Goal: Task Accomplishment & Management: Manage account settings

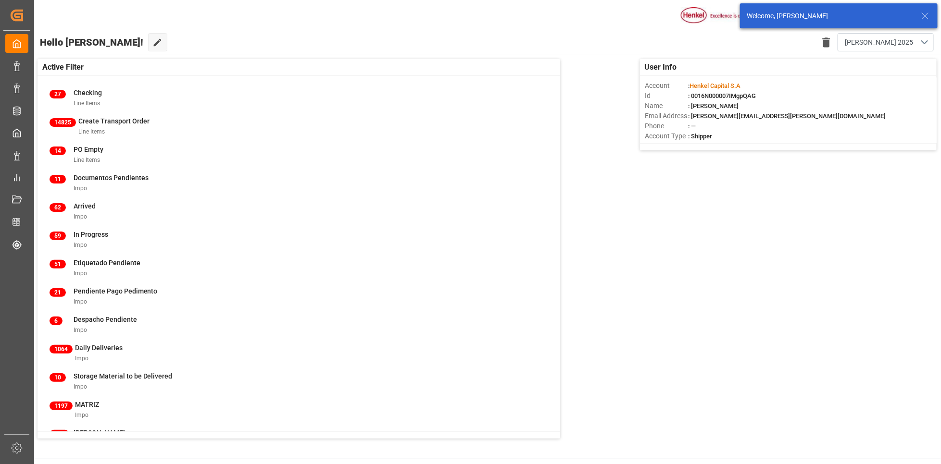
click at [924, 12] on icon at bounding box center [925, 16] width 12 height 12
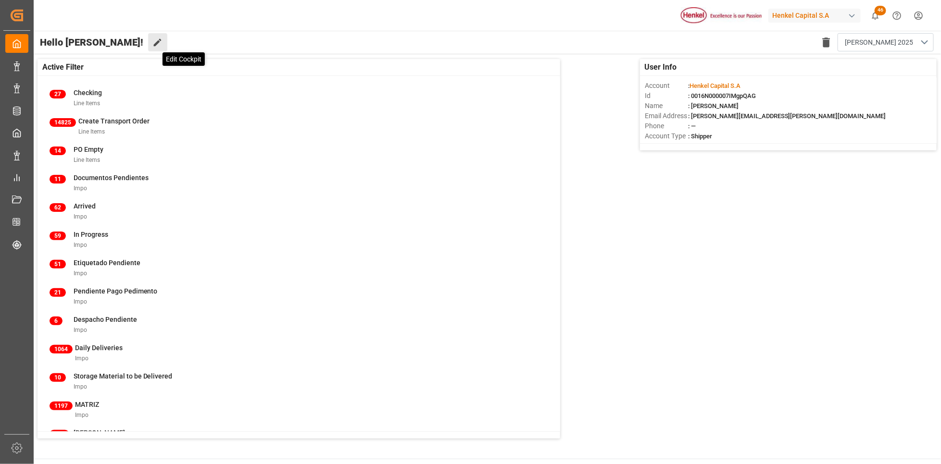
click at [152, 38] on icon at bounding box center [157, 43] width 10 height 10
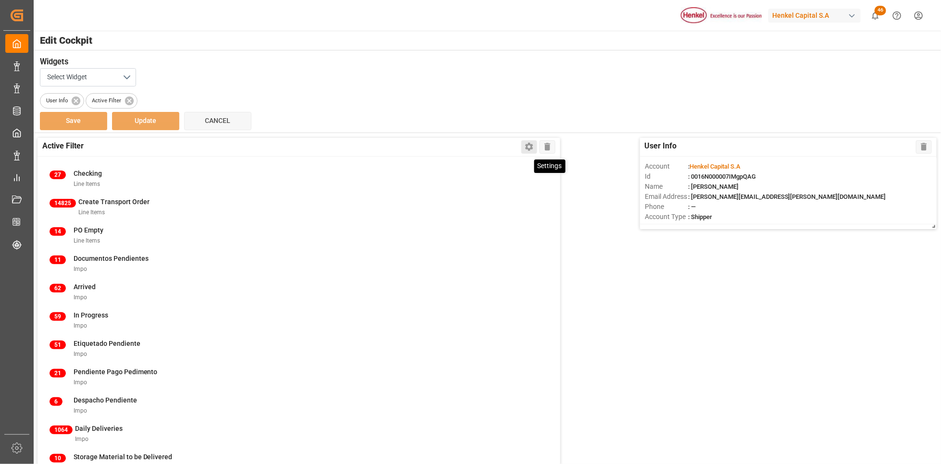
click at [531, 146] on icon at bounding box center [529, 147] width 8 height 8
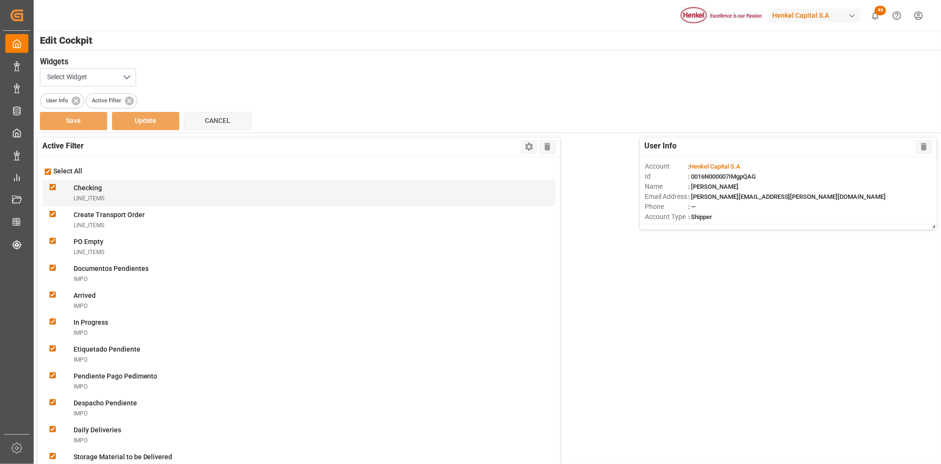
click at [52, 189] on input "checkbox" at bounding box center [53, 187] width 6 height 6
checkbox input "false"
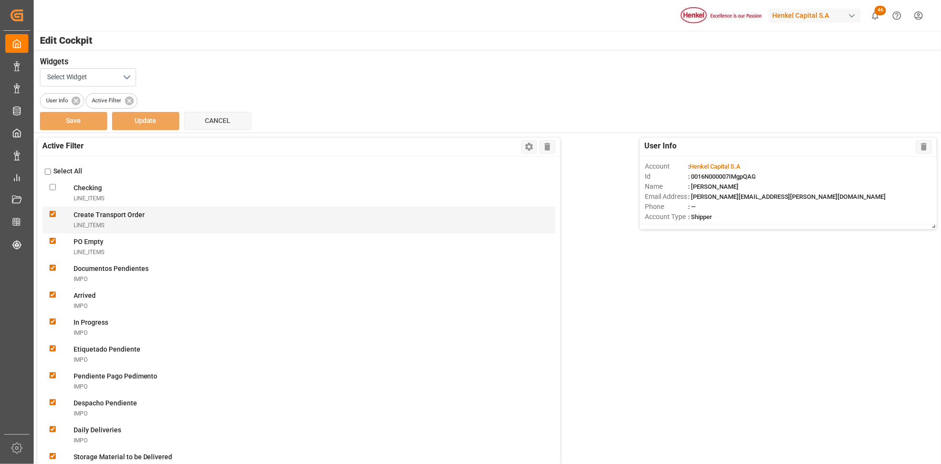
click at [51, 217] on Orderline_items "checkbox" at bounding box center [53, 214] width 6 height 6
checkbox Orderline_items "false"
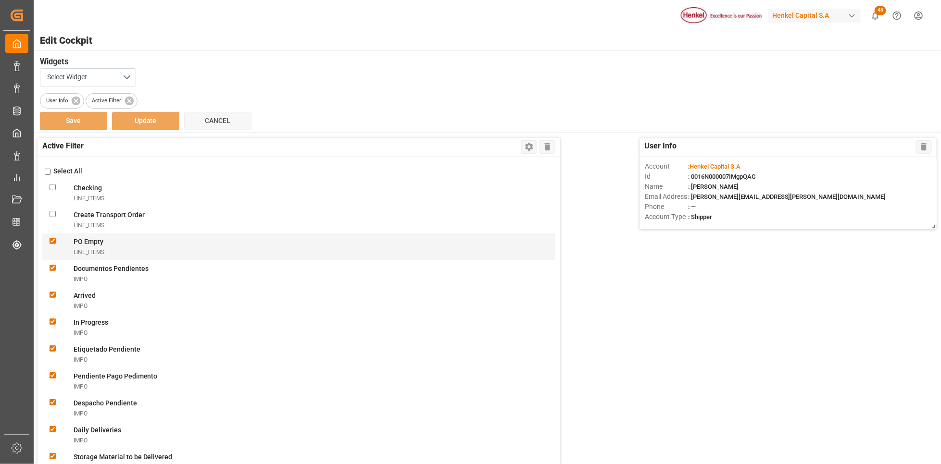
click at [52, 242] on Emptyline_items "checkbox" at bounding box center [53, 241] width 6 height 6
checkbox Emptyline_items "false"
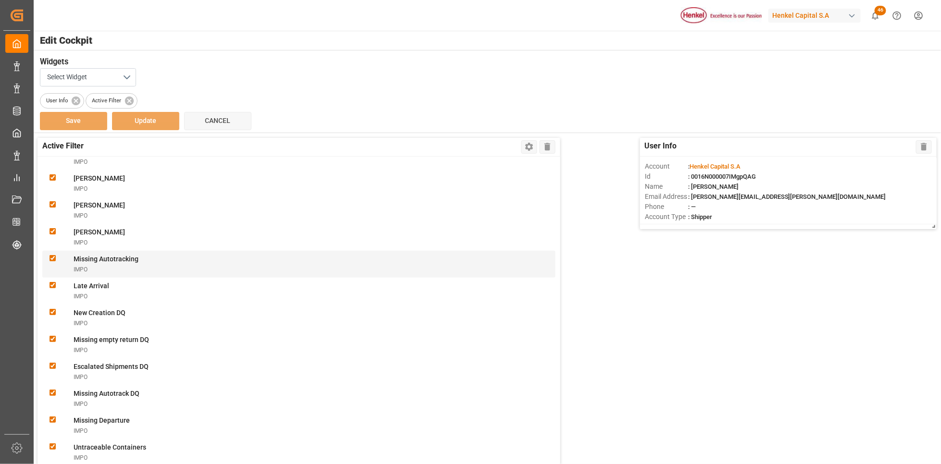
scroll to position [361, 0]
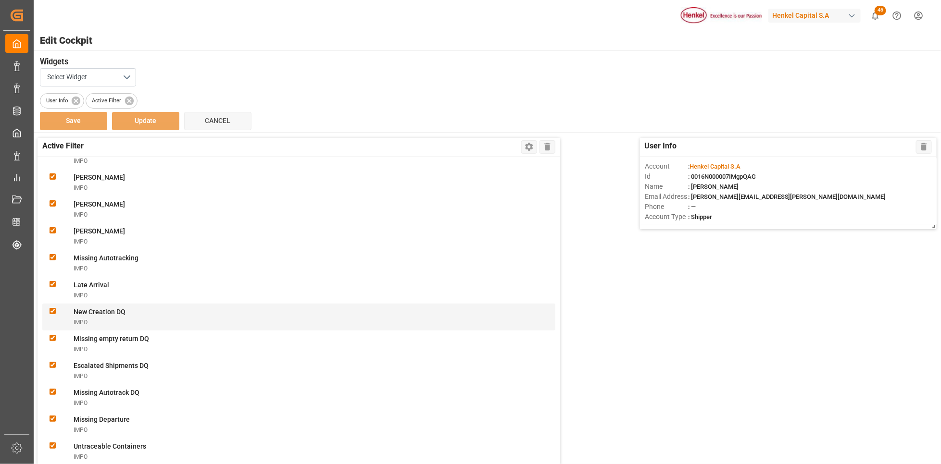
click at [53, 311] on DQimpo "checkbox" at bounding box center [53, 311] width 6 height 6
checkbox DQimpo "false"
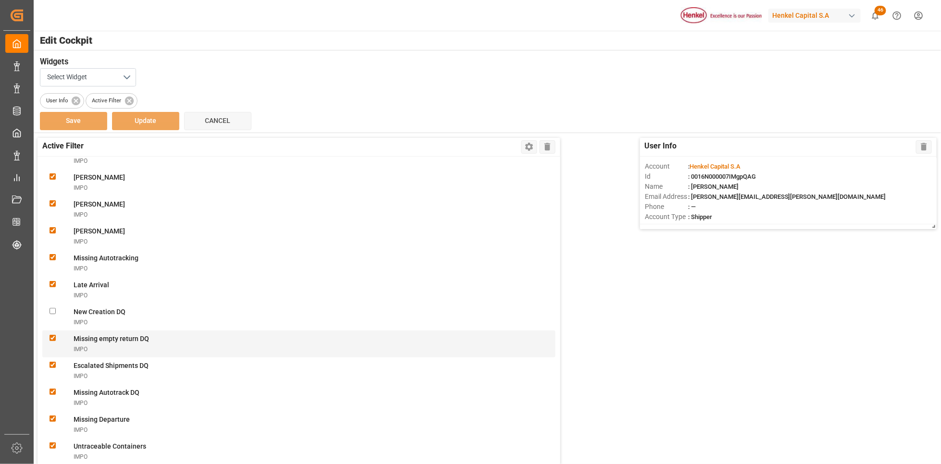
click at [54, 339] on DQimpo "checkbox" at bounding box center [53, 338] width 6 height 6
checkbox DQimpo "false"
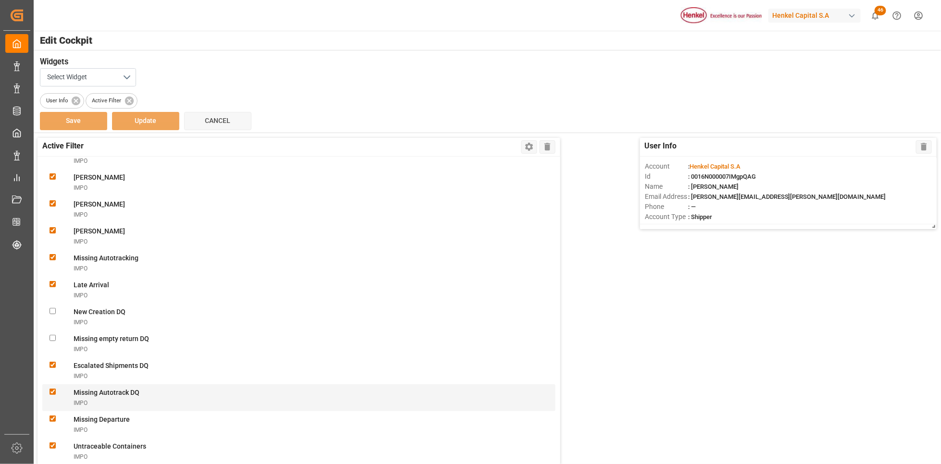
scroll to position [433, 0]
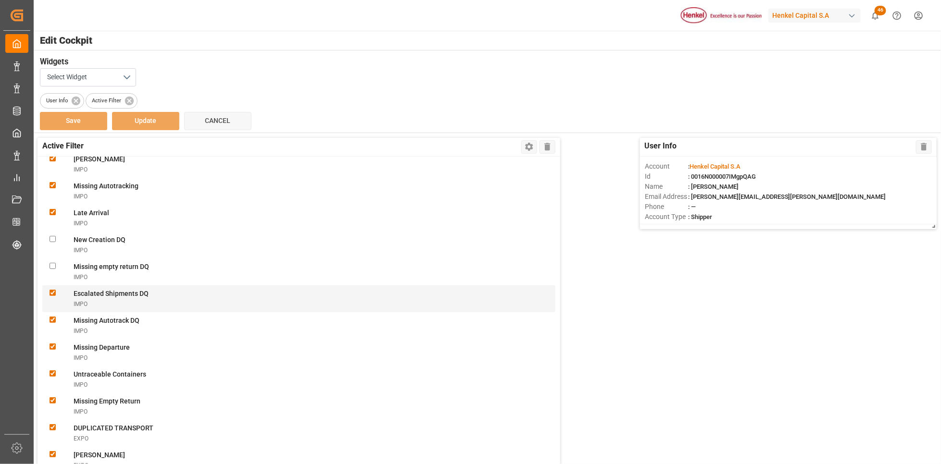
click at [51, 300] on div at bounding box center [62, 299] width 24 height 20
checkbox DQimpo "false"
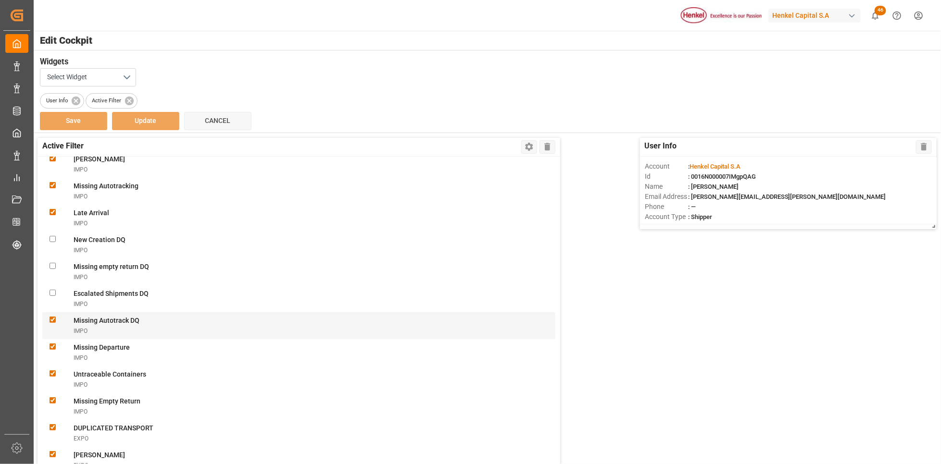
click at [54, 317] on DQimpo "checkbox" at bounding box center [53, 320] width 6 height 6
checkbox DQimpo "false"
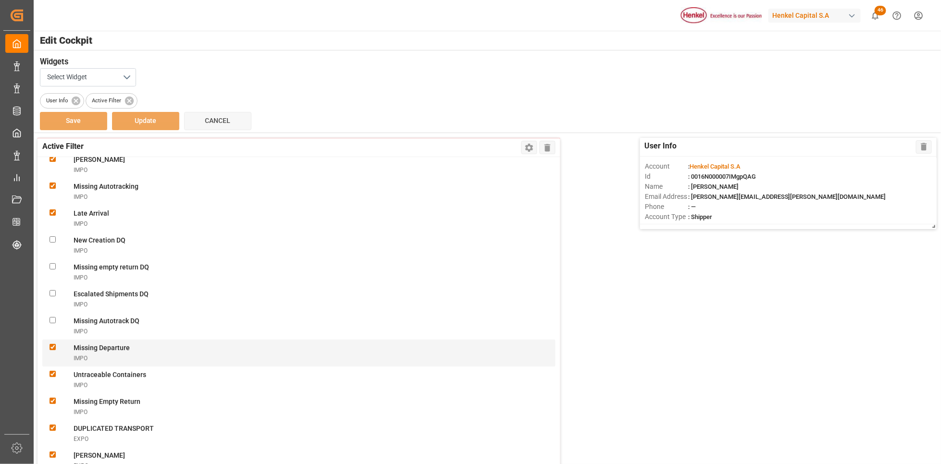
click at [53, 345] on Departureimpo "checkbox" at bounding box center [53, 347] width 6 height 6
checkbox Departureimpo "false"
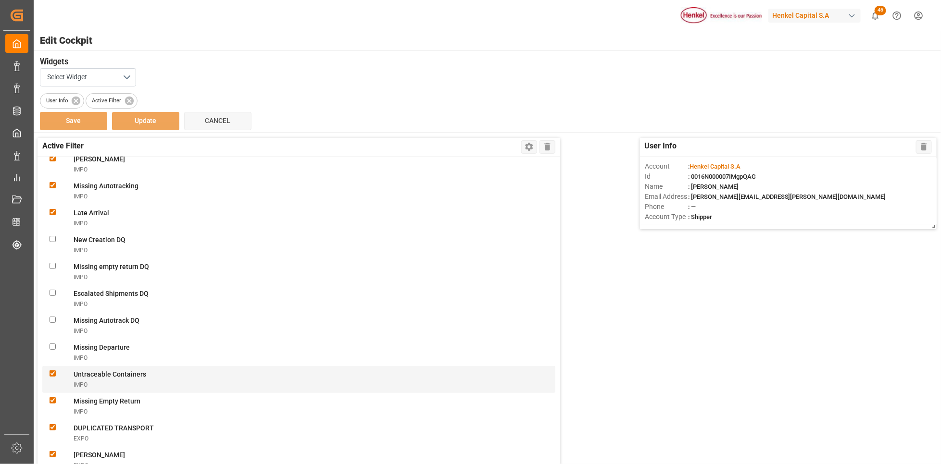
click at [52, 370] on div at bounding box center [62, 380] width 24 height 20
checkbox Containersimpo "false"
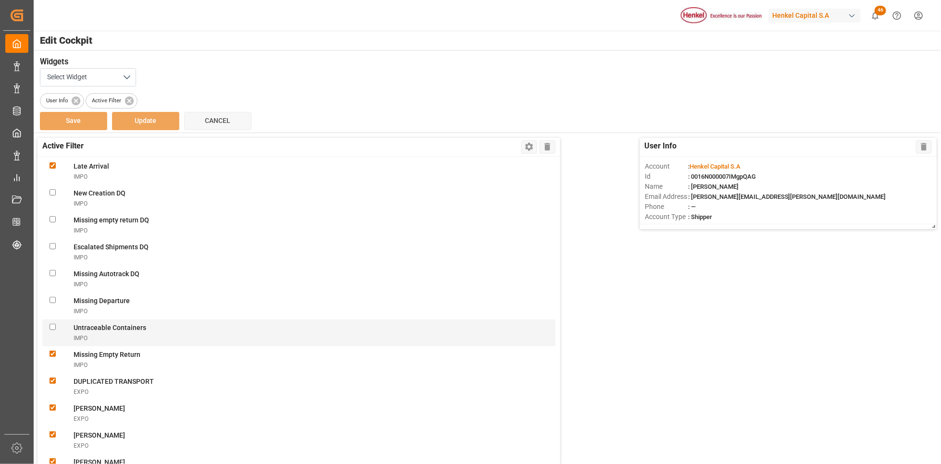
scroll to position [505, 0]
click at [52, 330] on Returnimpo "checkbox" at bounding box center [53, 329] width 6 height 6
checkbox Returnimpo "false"
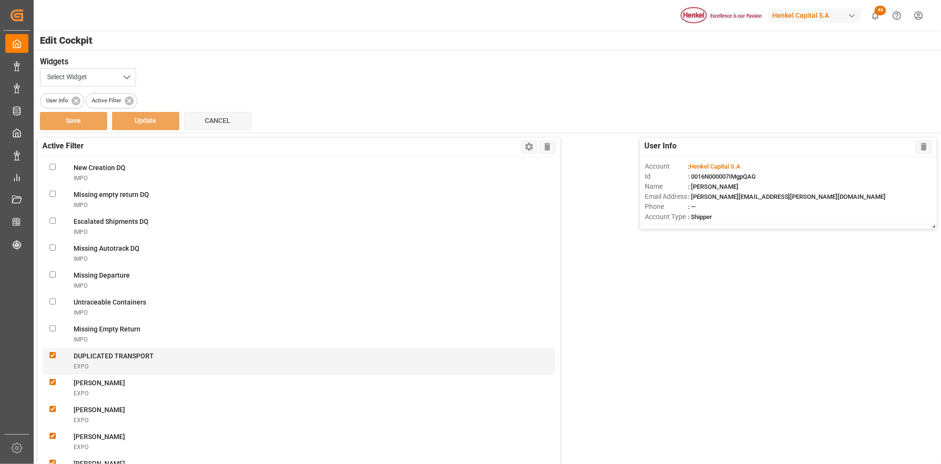
click at [55, 357] on TRANSPORTexpo "checkbox" at bounding box center [53, 355] width 6 height 6
checkbox TRANSPORTexpo "false"
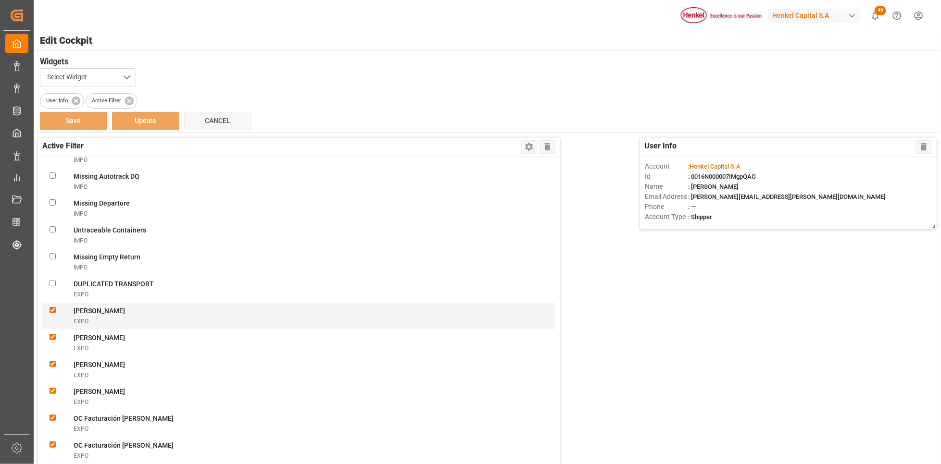
click at [52, 311] on Martínezexpo "checkbox" at bounding box center [53, 310] width 6 height 6
checkbox Martínezexpo "false"
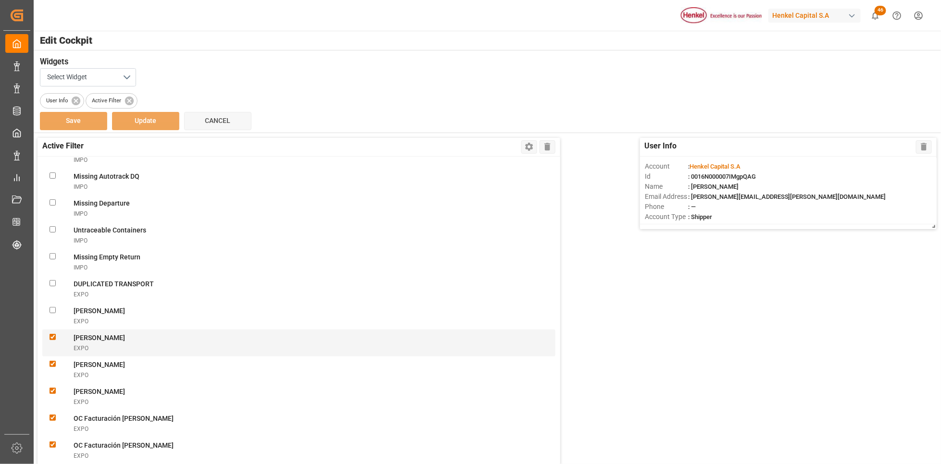
click at [54, 338] on Pichardoexpo "checkbox" at bounding box center [53, 337] width 6 height 6
checkbox Pichardoexpo "false"
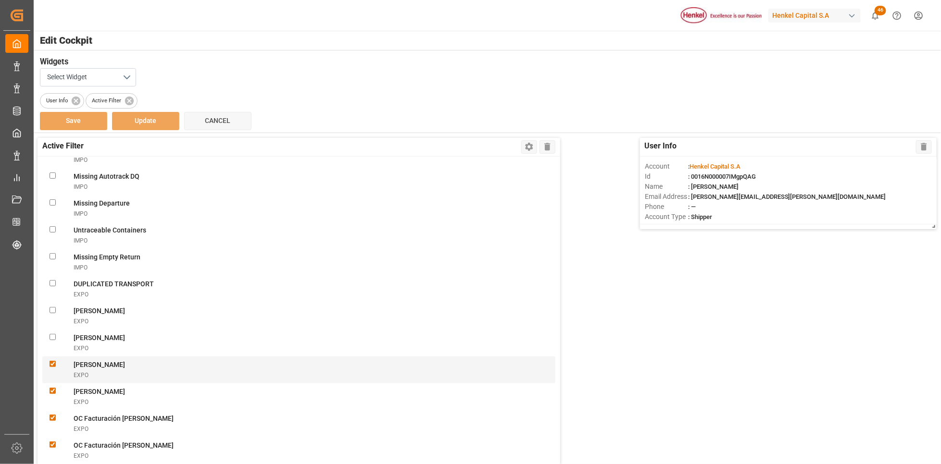
click at [56, 367] on div at bounding box center [62, 370] width 24 height 20
checkbox Patarroyoexpo "false"
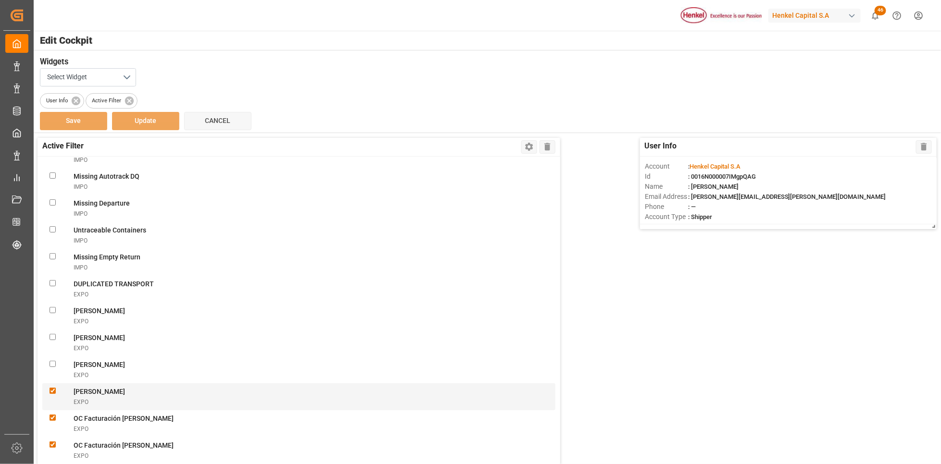
click at [53, 385] on div "Juan Ruiz EXPO" at bounding box center [298, 397] width 513 height 27
checkbox Ruizexpo "false"
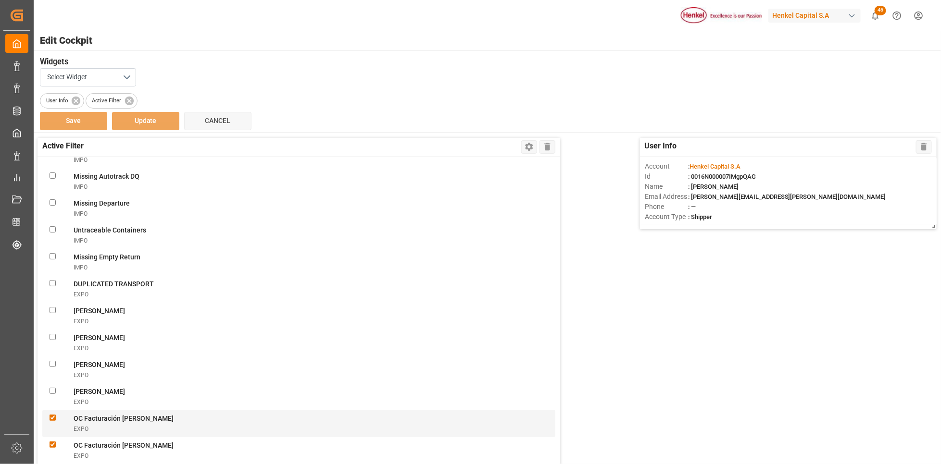
click at [52, 411] on div "OC Facturación Laura EXPO" at bounding box center [298, 424] width 513 height 27
checkbox Lauraexpo "false"
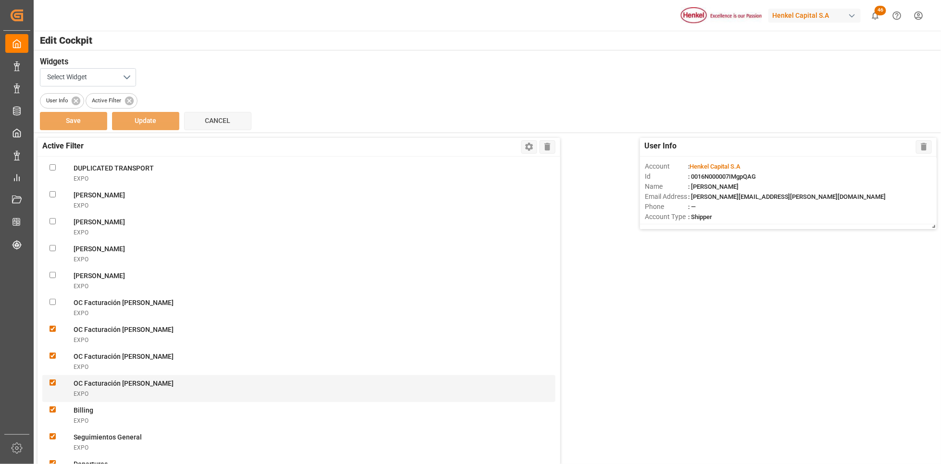
scroll to position [721, 0]
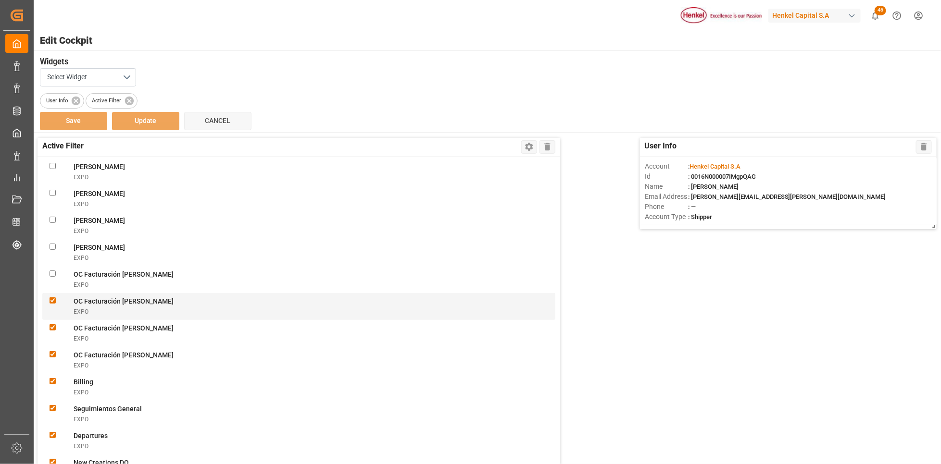
click at [55, 301] on Keilaexpo "checkbox" at bounding box center [53, 301] width 6 height 6
checkbox Keilaexpo "false"
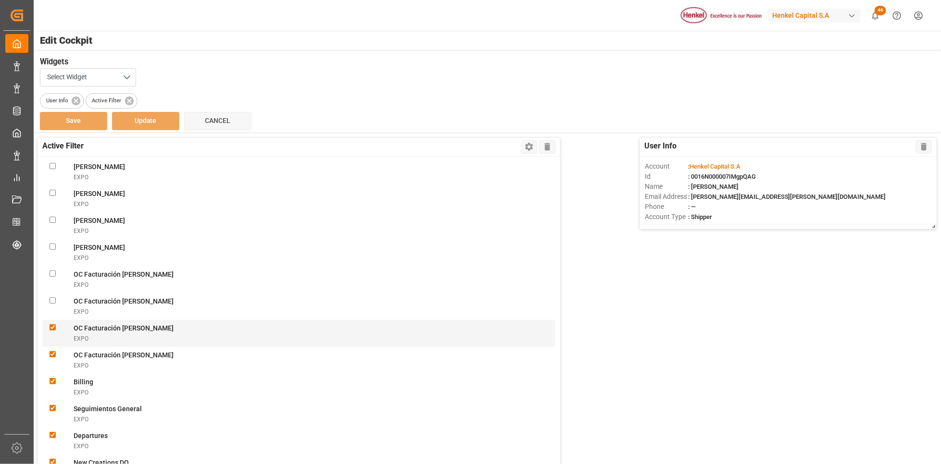
click at [55, 325] on Erikaexpo "checkbox" at bounding box center [53, 328] width 6 height 6
checkbox Erikaexpo "false"
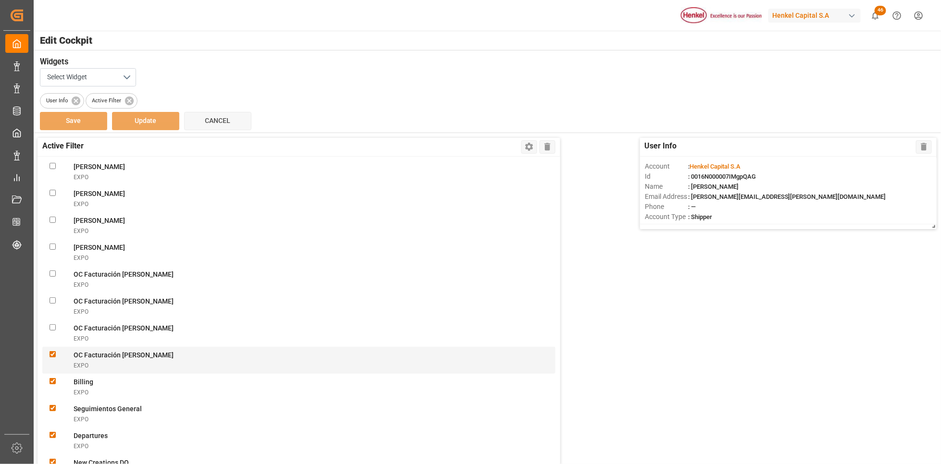
click at [55, 355] on Juanexpo "checkbox" at bounding box center [53, 354] width 6 height 6
checkbox Juanexpo "false"
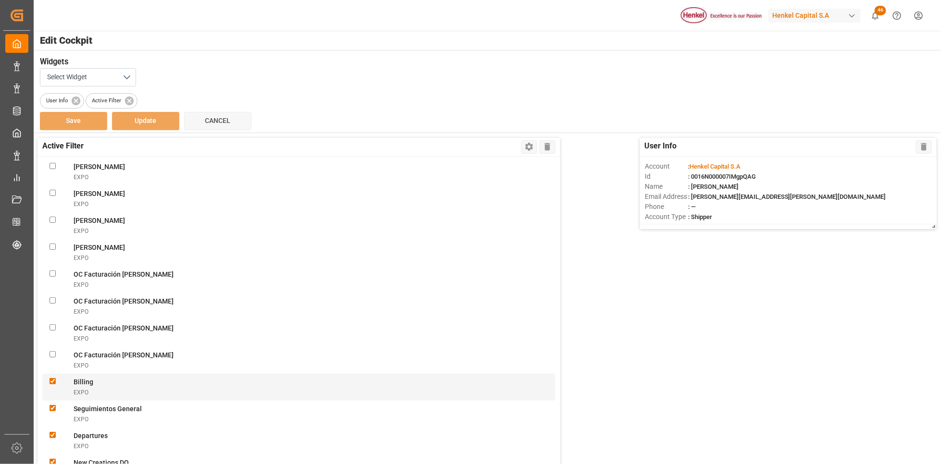
click at [52, 377] on div at bounding box center [62, 387] width 24 height 20
checkbox input "false"
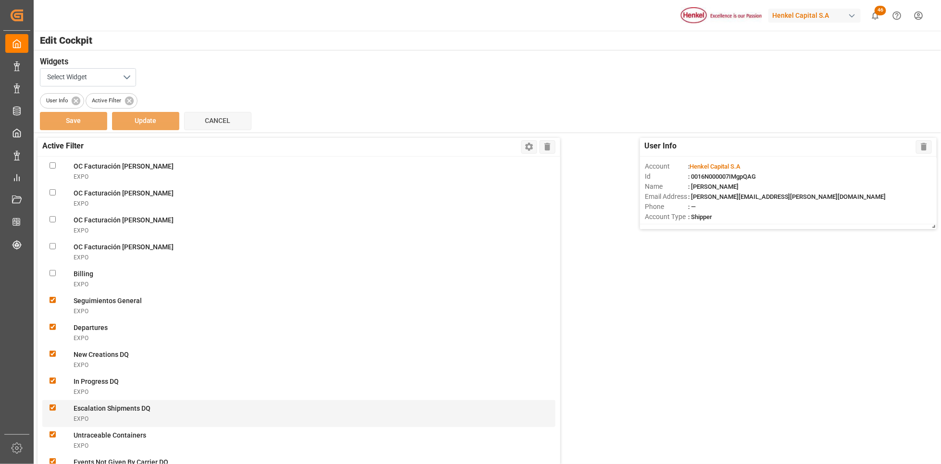
scroll to position [866, 0]
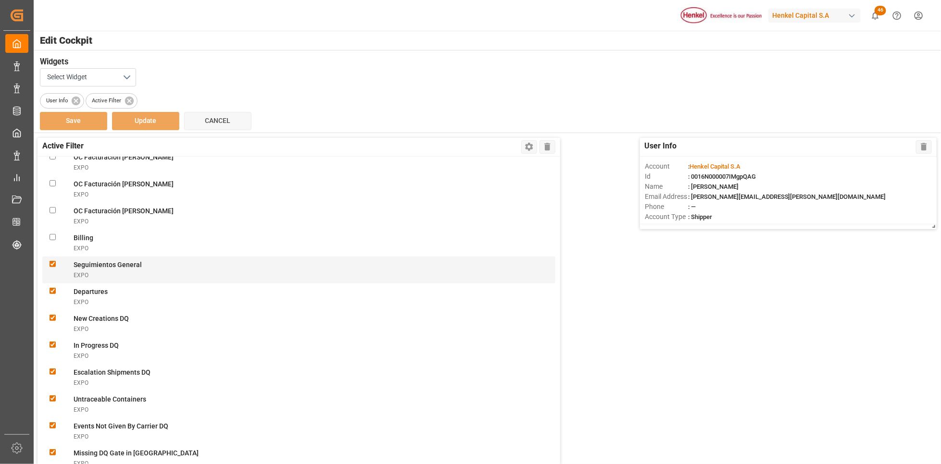
click at [50, 263] on Generalexpo "checkbox" at bounding box center [53, 264] width 6 height 6
checkbox Generalexpo "false"
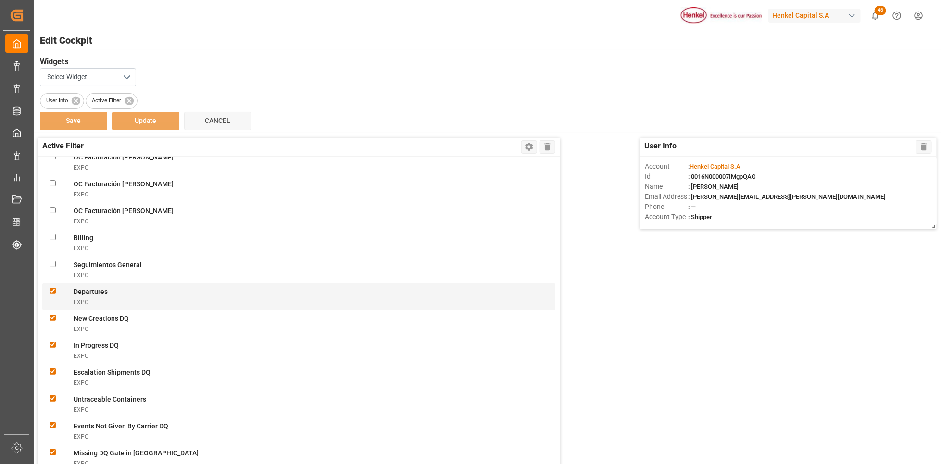
click at [57, 291] on div at bounding box center [62, 297] width 24 height 20
checkbox input "false"
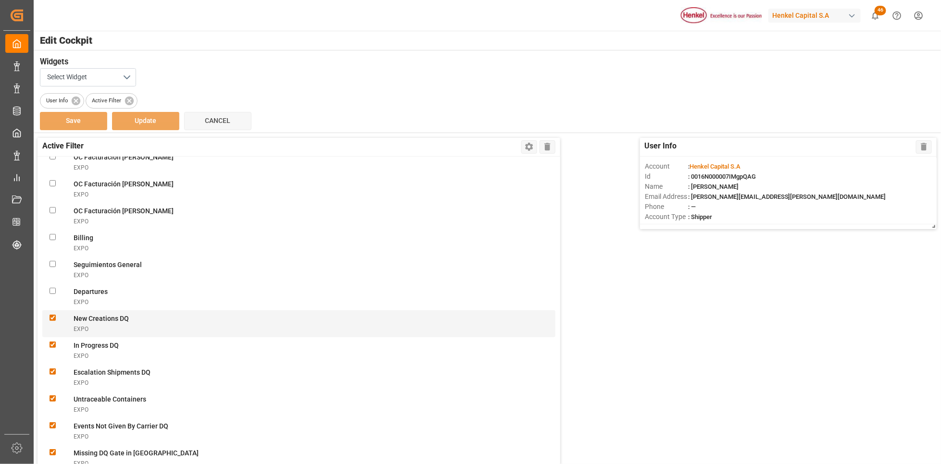
click at [55, 322] on div at bounding box center [62, 324] width 24 height 20
checkbox DQexpo "false"
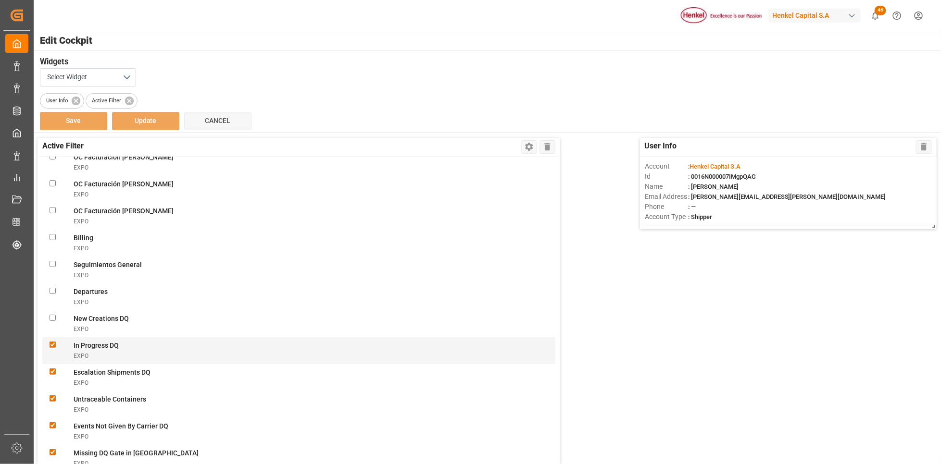
click at [55, 343] on DQexpo "checkbox" at bounding box center [53, 345] width 6 height 6
checkbox DQexpo "false"
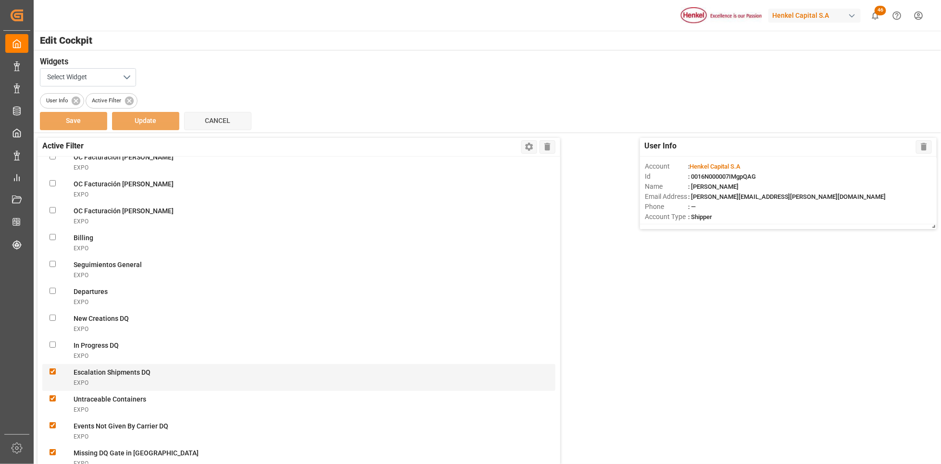
click at [52, 369] on DQexpo "checkbox" at bounding box center [53, 372] width 6 height 6
checkbox DQexpo "false"
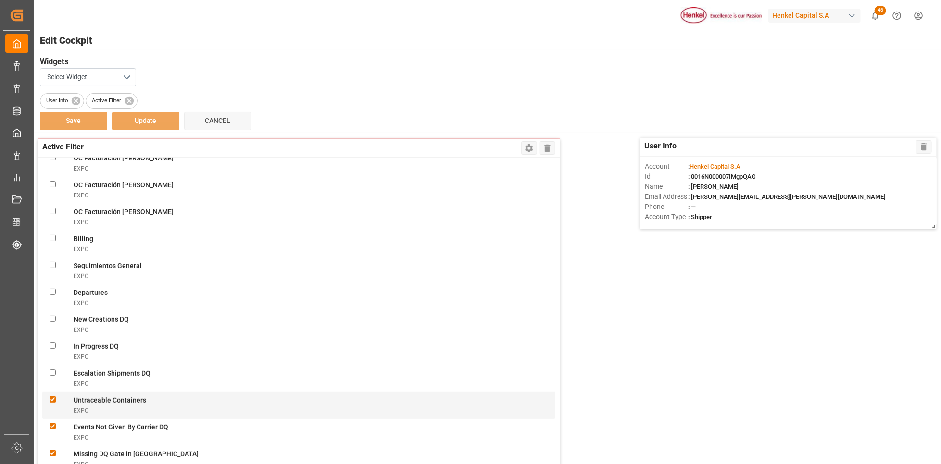
click at [52, 397] on Containersexpo "checkbox" at bounding box center [53, 400] width 6 height 6
checkbox Containersexpo "false"
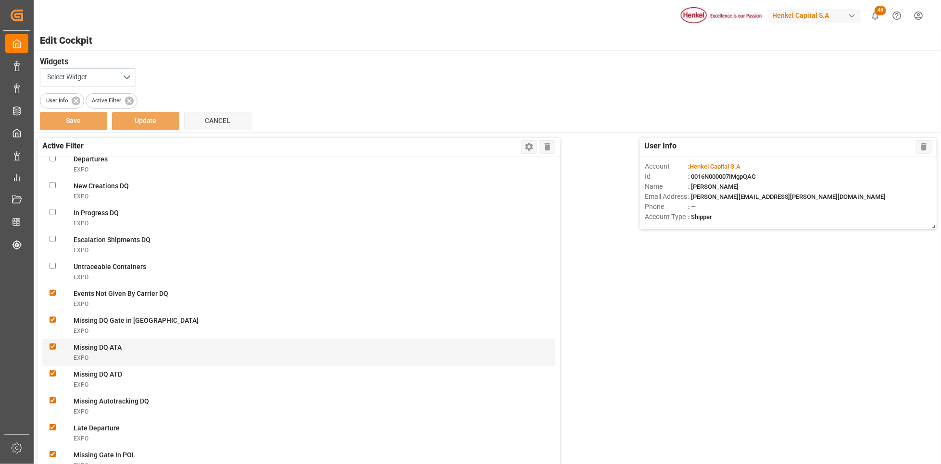
scroll to position [1010, 0]
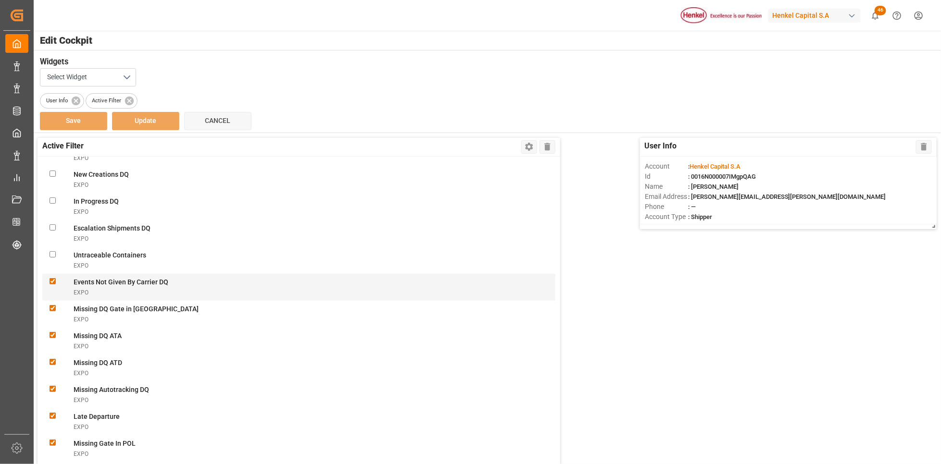
click at [50, 278] on DQexpo "checkbox" at bounding box center [53, 281] width 6 height 6
checkbox DQexpo "false"
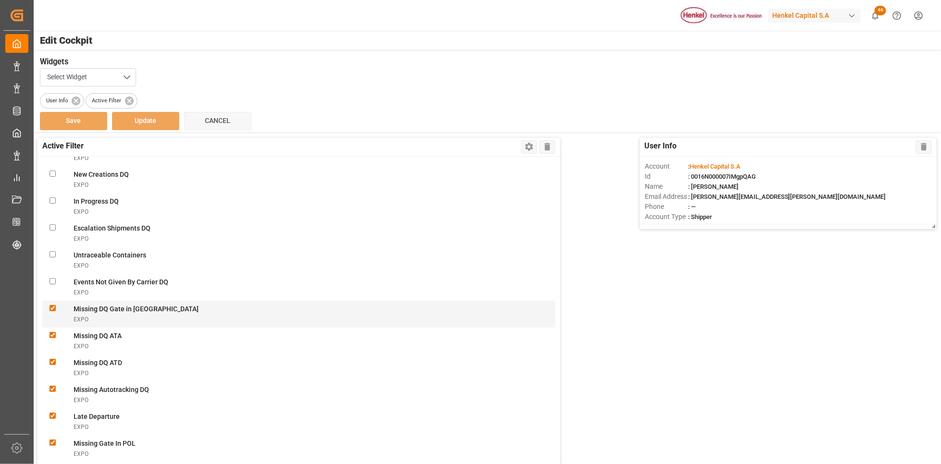
click at [55, 305] on div at bounding box center [62, 314] width 24 height 20
checkbox POLexpo "false"
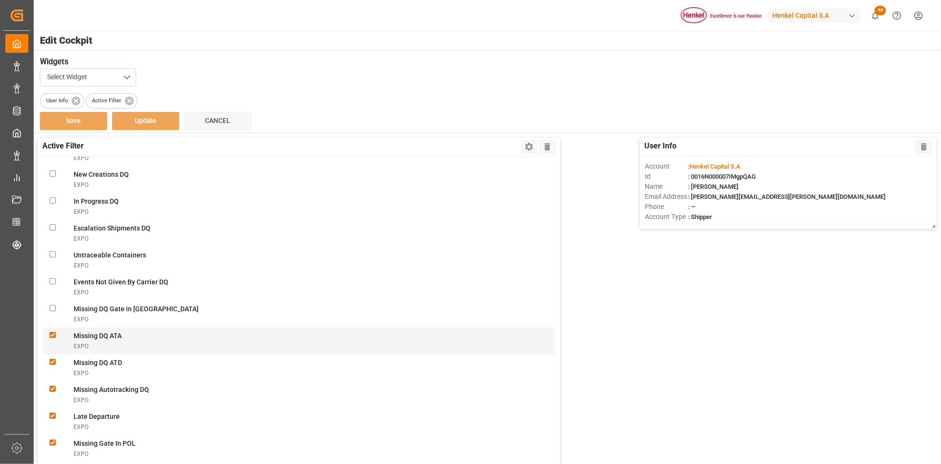
click at [55, 334] on ATAexpo "checkbox" at bounding box center [53, 335] width 6 height 6
checkbox ATAexpo "false"
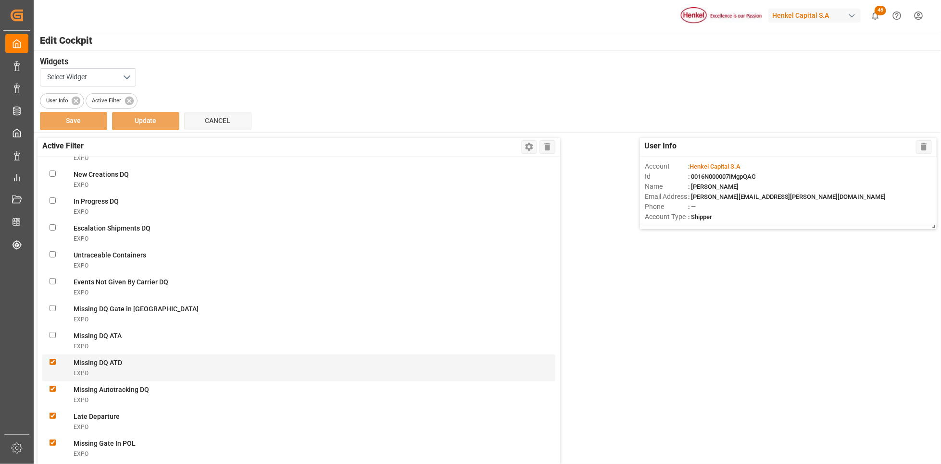
click at [52, 359] on ATDexpo "checkbox" at bounding box center [53, 362] width 6 height 6
checkbox ATDexpo "false"
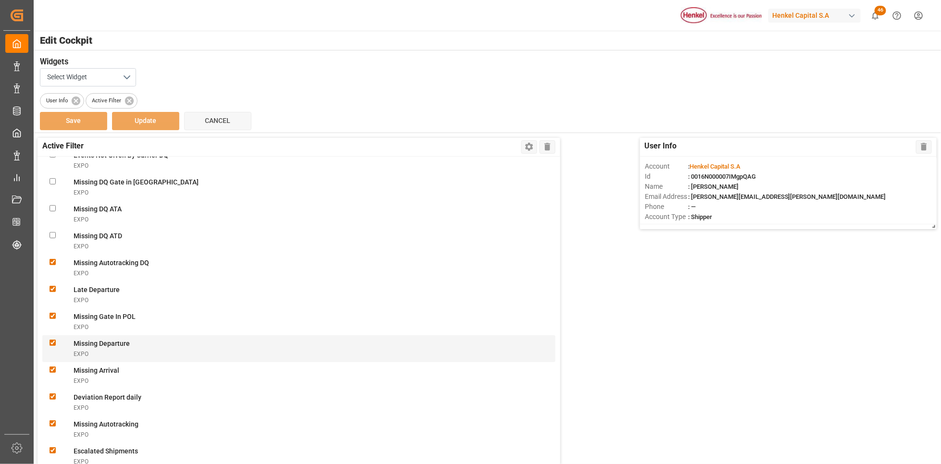
scroll to position [1154, 0]
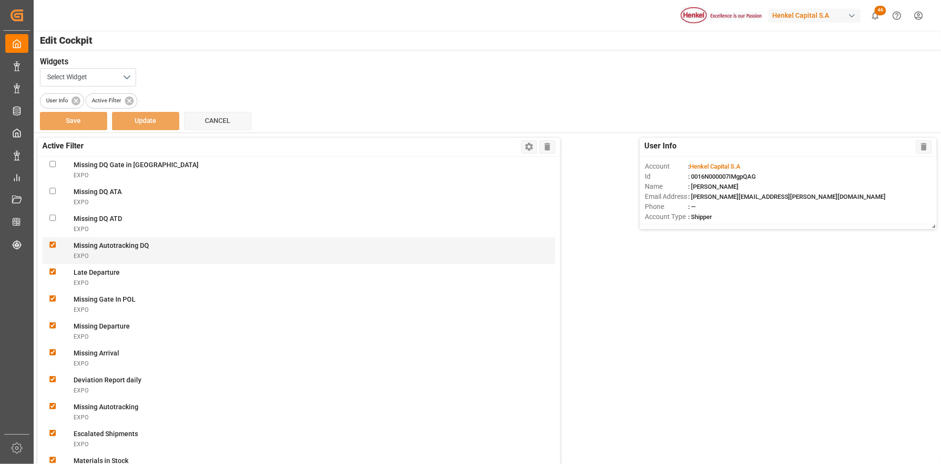
click at [52, 246] on DQexpo "checkbox" at bounding box center [53, 245] width 6 height 6
checkbox DQexpo "false"
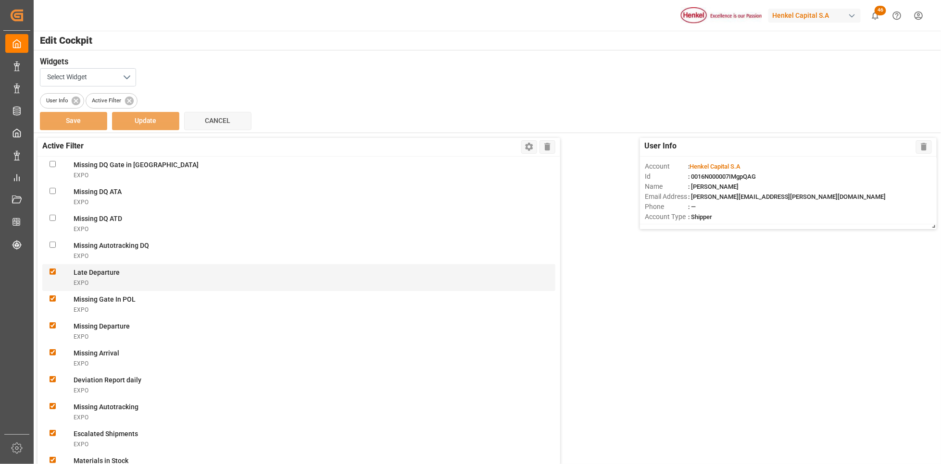
click at [53, 269] on Departureexpo "checkbox" at bounding box center [53, 272] width 6 height 6
checkbox Departureexpo "false"
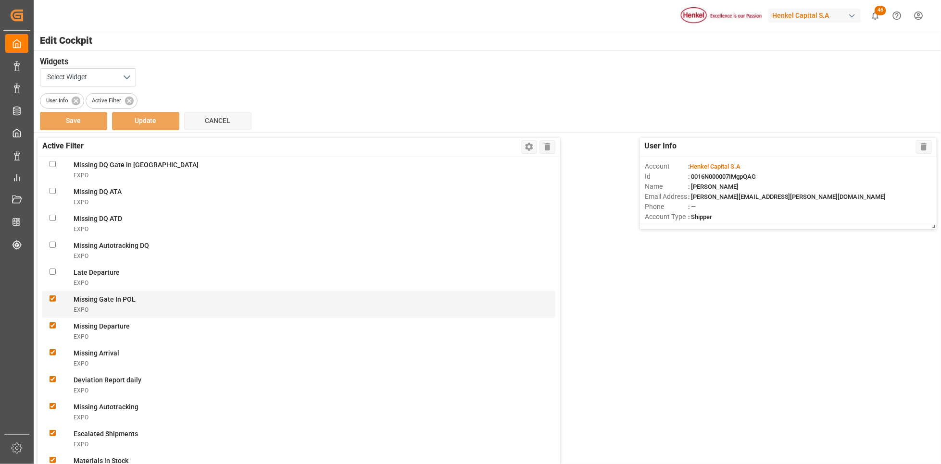
click at [55, 297] on POLexpo "checkbox" at bounding box center [53, 299] width 6 height 6
checkbox POLexpo "false"
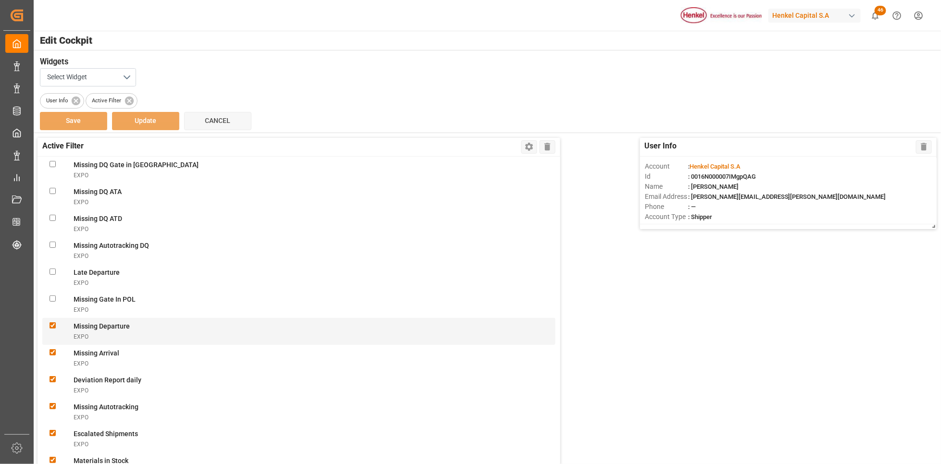
click at [52, 325] on Departureexpo "checkbox" at bounding box center [53, 326] width 6 height 6
checkbox Departureexpo "false"
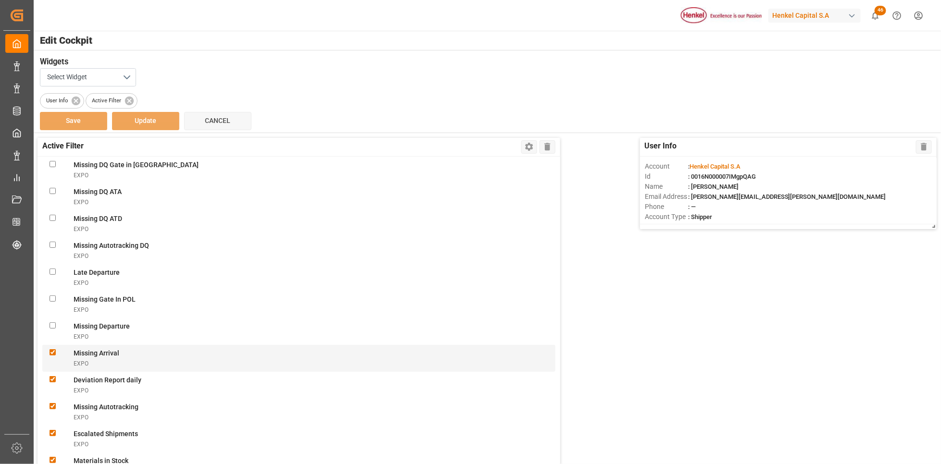
click at [50, 351] on Arrivalexpo "checkbox" at bounding box center [53, 353] width 6 height 6
checkbox Arrivalexpo "false"
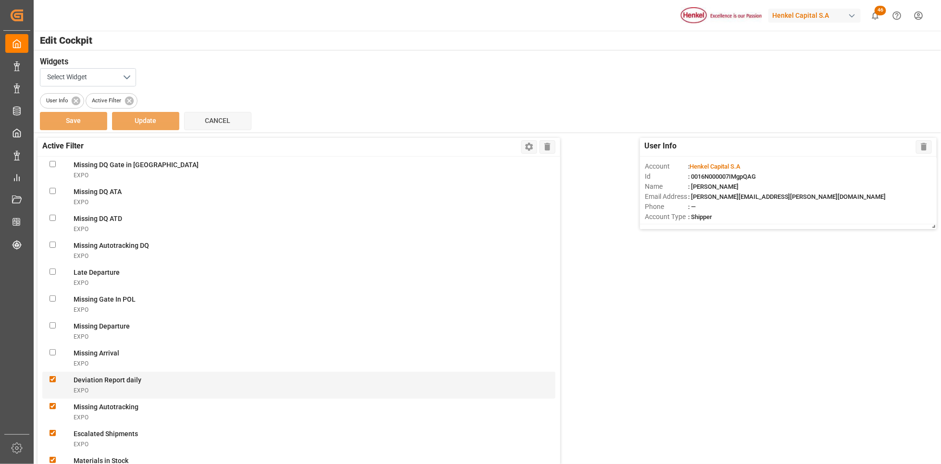
click at [53, 382] on div at bounding box center [62, 386] width 24 height 20
checkbox dailyexpo "false"
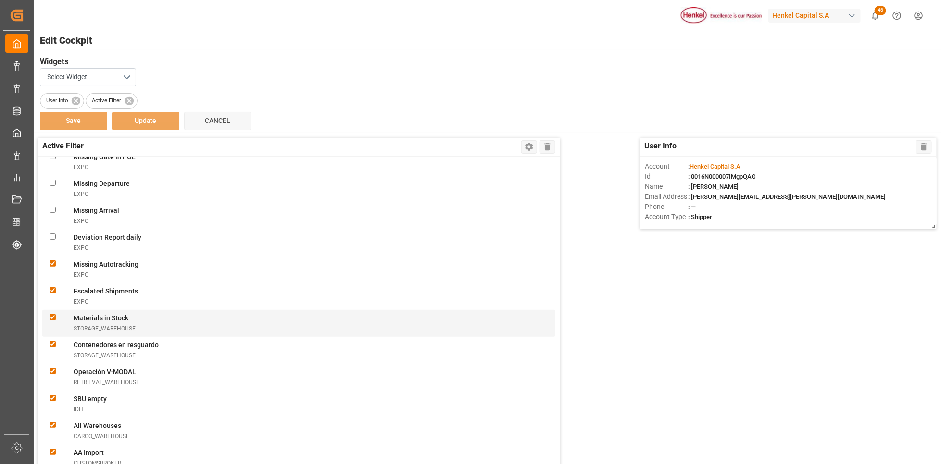
scroll to position [1298, 0]
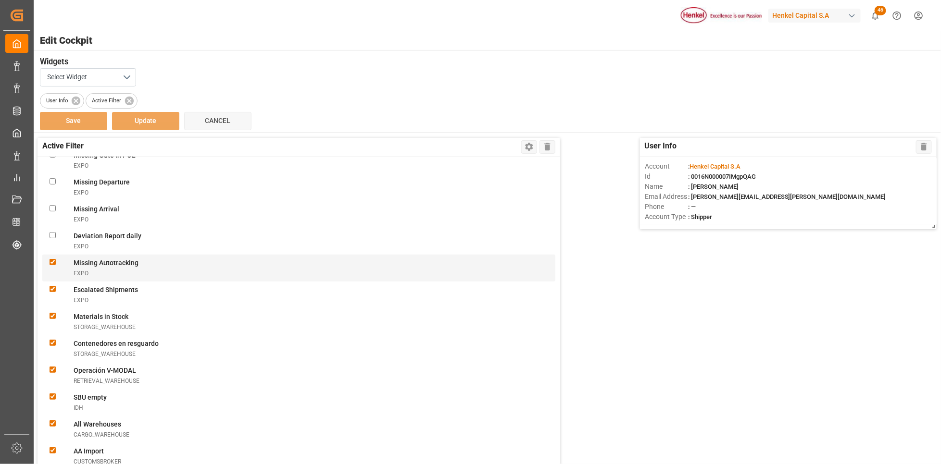
drag, startPoint x: 51, startPoint y: 261, endPoint x: 54, endPoint y: 279, distance: 18.0
click at [51, 260] on Autotrackingexpo "checkbox" at bounding box center [53, 262] width 6 height 6
click at [54, 279] on div "Missing Autotracking EXPO" at bounding box center [298, 268] width 513 height 27
checkbox Autotrackingexpo "true"
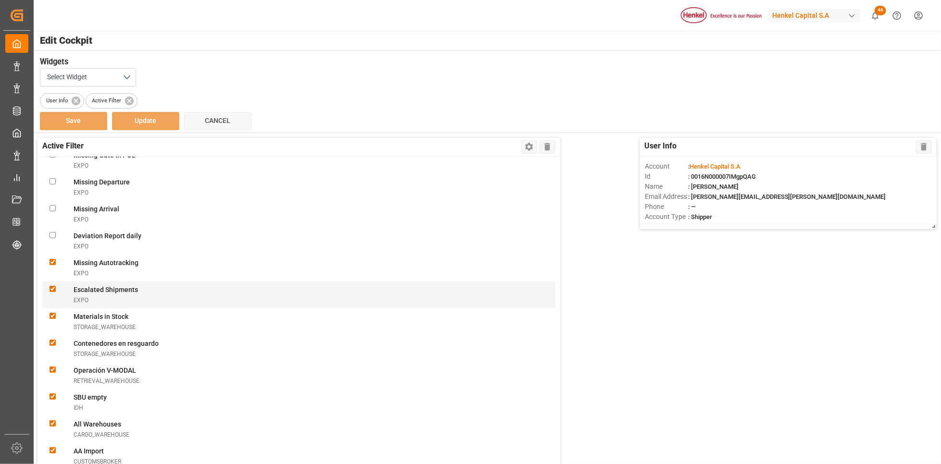
click at [52, 286] on Shipmentsexpo "checkbox" at bounding box center [53, 289] width 6 height 6
checkbox Shipmentsexpo "false"
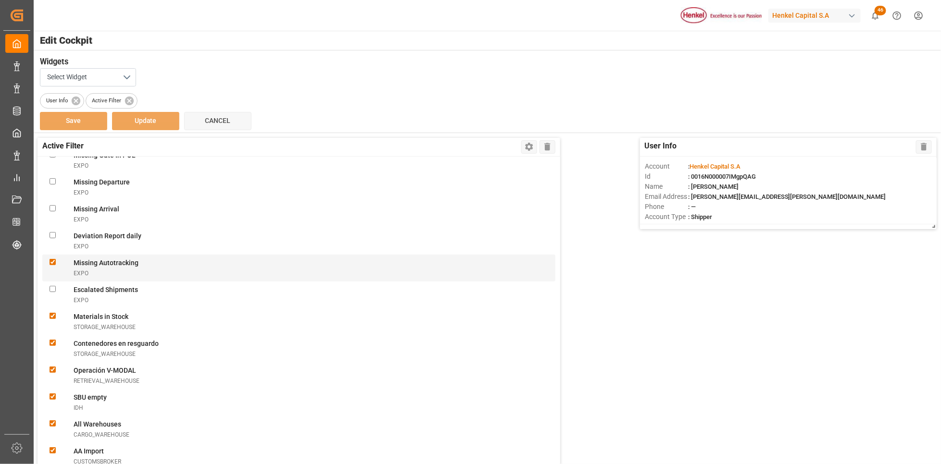
click at [52, 263] on Autotrackingexpo "checkbox" at bounding box center [53, 262] width 6 height 6
checkbox Autotrackingexpo "false"
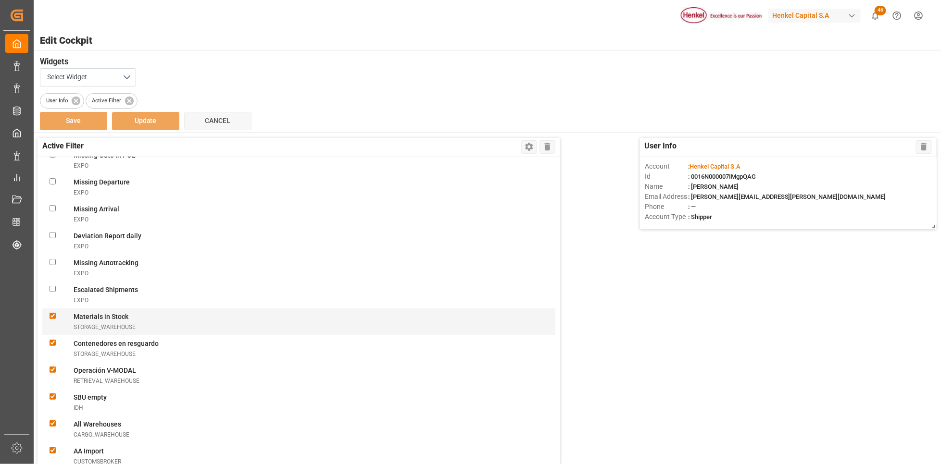
click at [53, 318] on div at bounding box center [62, 322] width 24 height 20
checkbox Stockstorage_warehouse "false"
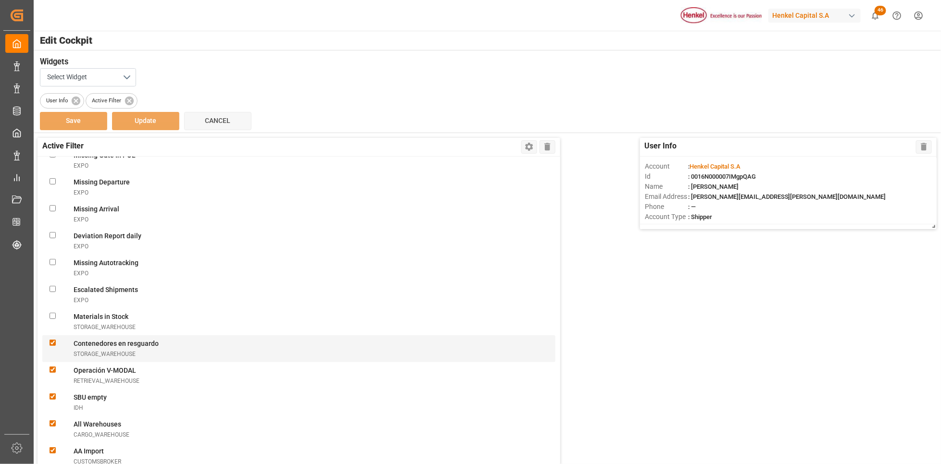
click at [55, 343] on resguardostorage_warehouse "checkbox" at bounding box center [53, 343] width 6 height 6
checkbox resguardostorage_warehouse "false"
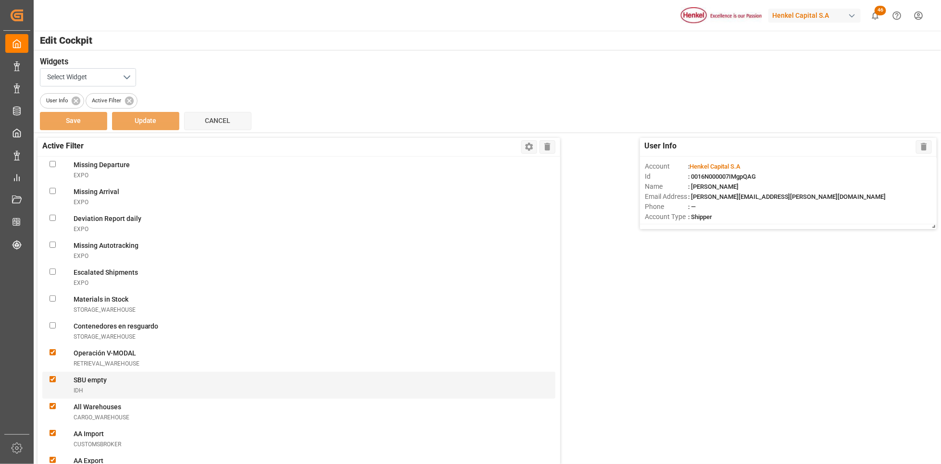
click at [51, 378] on emptyidh "checkbox" at bounding box center [53, 380] width 6 height 6
checkbox emptyidh "false"
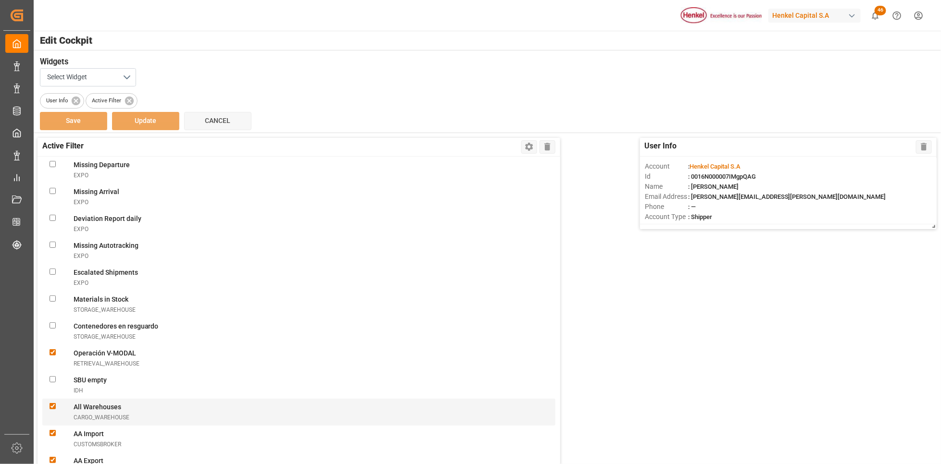
click at [48, 404] on div "All Warehouses CARGO_WAREHOUSE" at bounding box center [298, 412] width 513 height 27
checkbox Warehousescargo_warehouse "false"
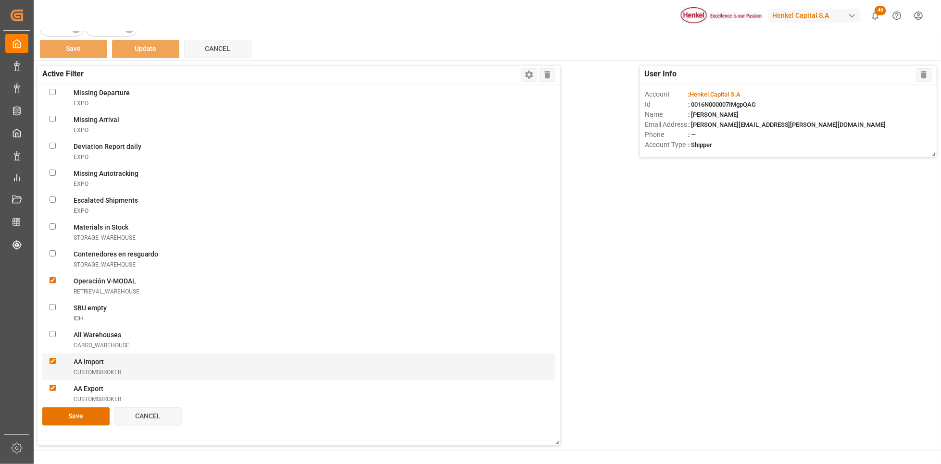
click at [55, 360] on ImportcustomsBroker "checkbox" at bounding box center [53, 361] width 6 height 6
checkbox ImportcustomsBroker "false"
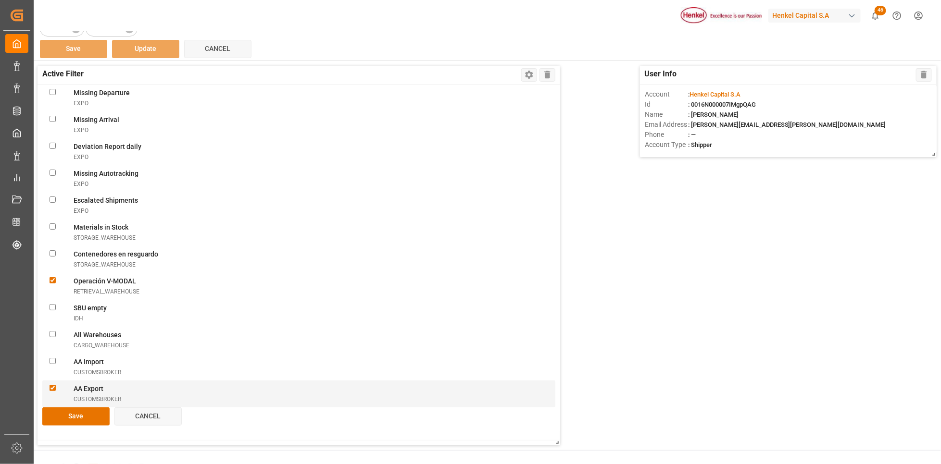
click at [59, 384] on div at bounding box center [62, 394] width 24 height 20
checkbox ExportcustomsBroker "false"
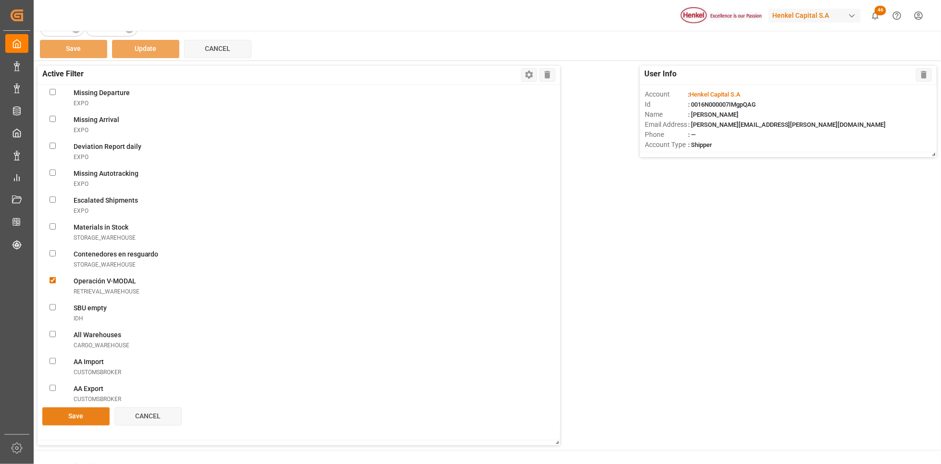
click at [79, 413] on button "Save" at bounding box center [75, 417] width 67 height 18
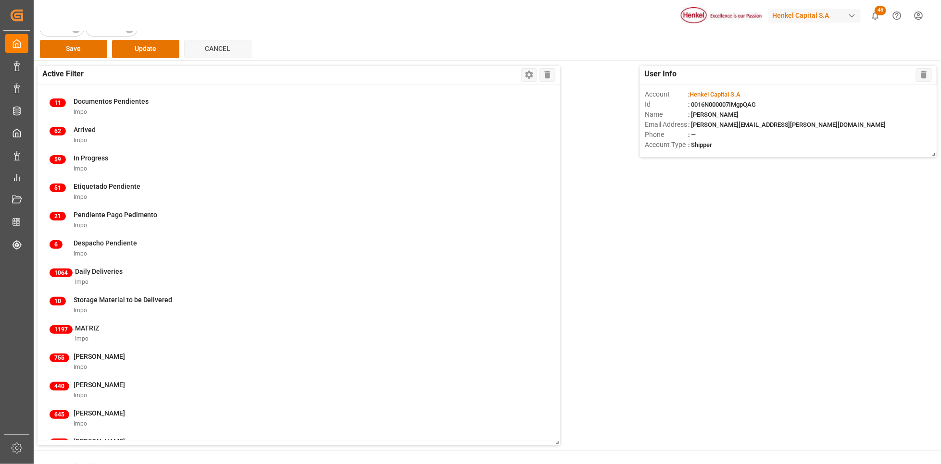
scroll to position [0, 0]
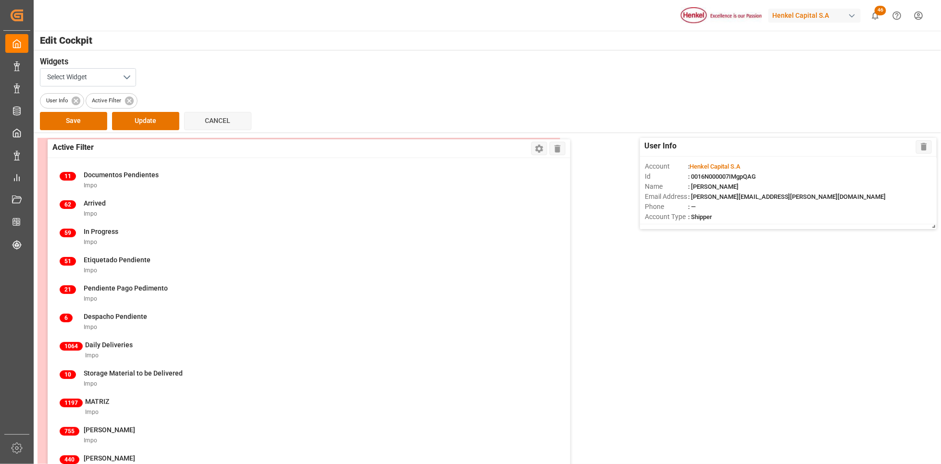
drag, startPoint x: 66, startPoint y: 203, endPoint x: 76, endPoint y: 205, distance: 10.2
click at [76, 205] on div "11 Documentos Pendientes Impo 62 Arrived Impo 59 In Progress Impo 51 Etiquetado…" at bounding box center [309, 336] width 523 height 356
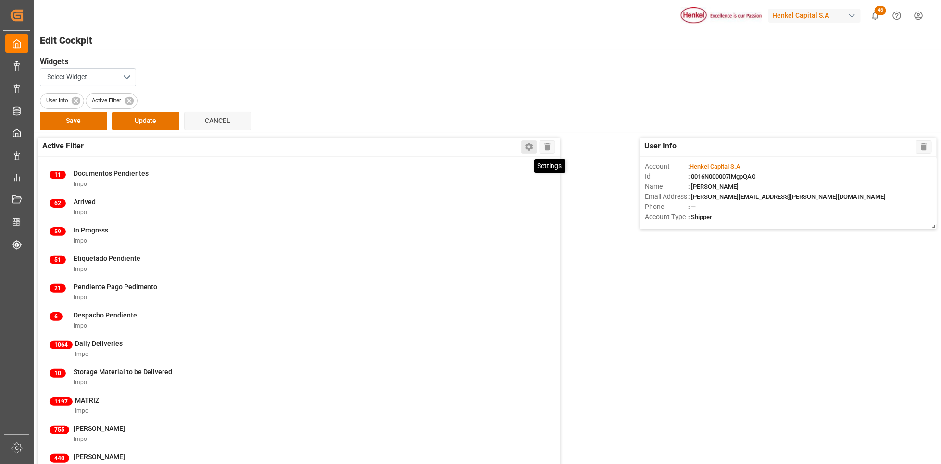
click at [524, 149] on icon at bounding box center [529, 147] width 10 height 10
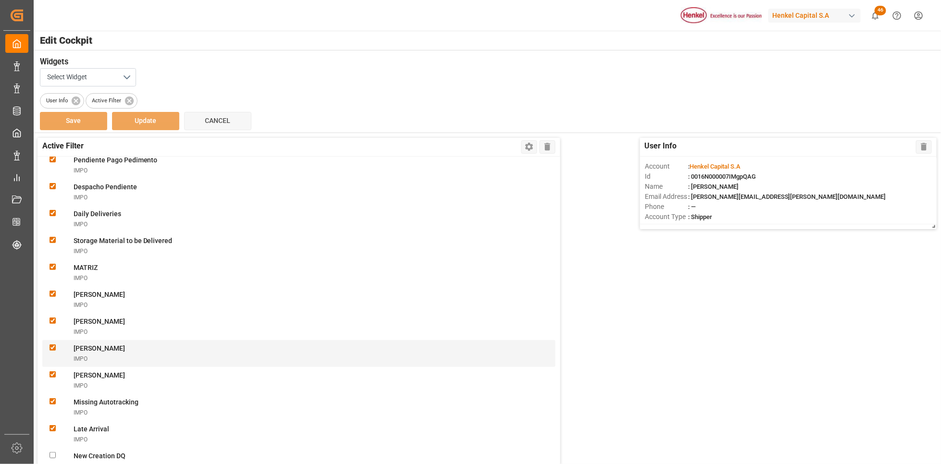
scroll to position [289, 0]
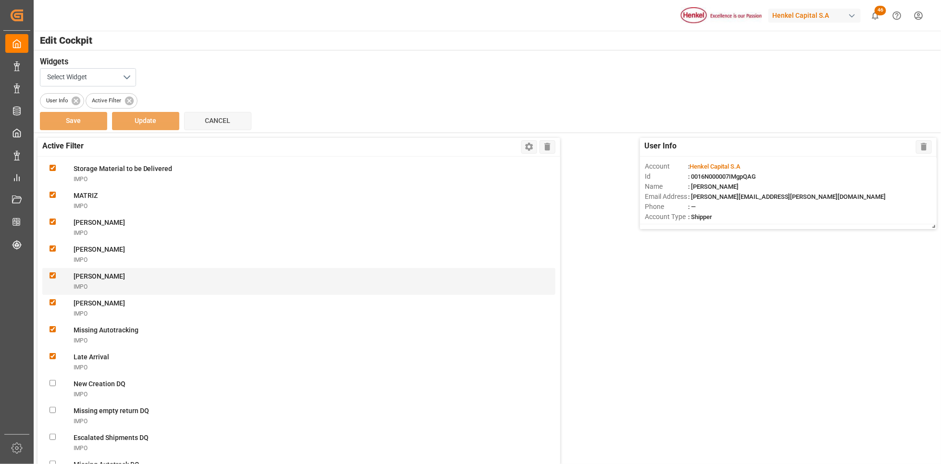
click at [52, 277] on Gonzalezimpo "checkbox" at bounding box center [53, 276] width 6 height 6
checkbox Gonzalezimpo "false"
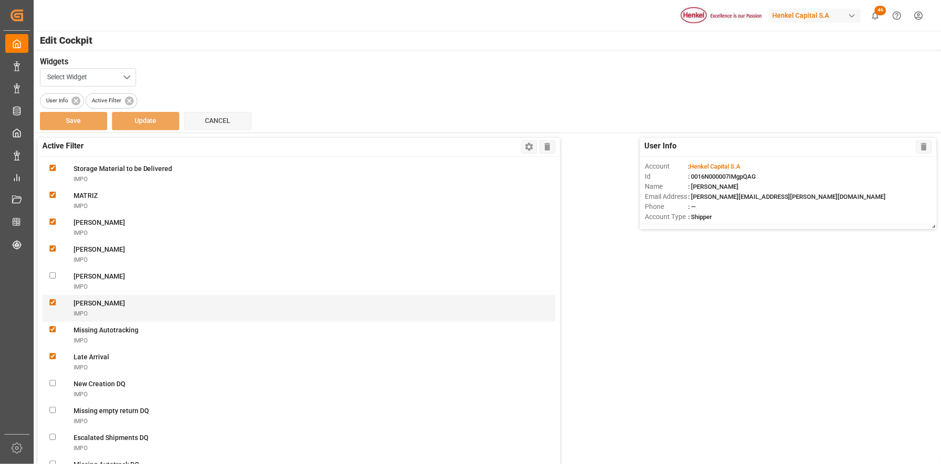
click at [52, 303] on Chávezimpo "checkbox" at bounding box center [53, 303] width 6 height 6
checkbox Chávezimpo "false"
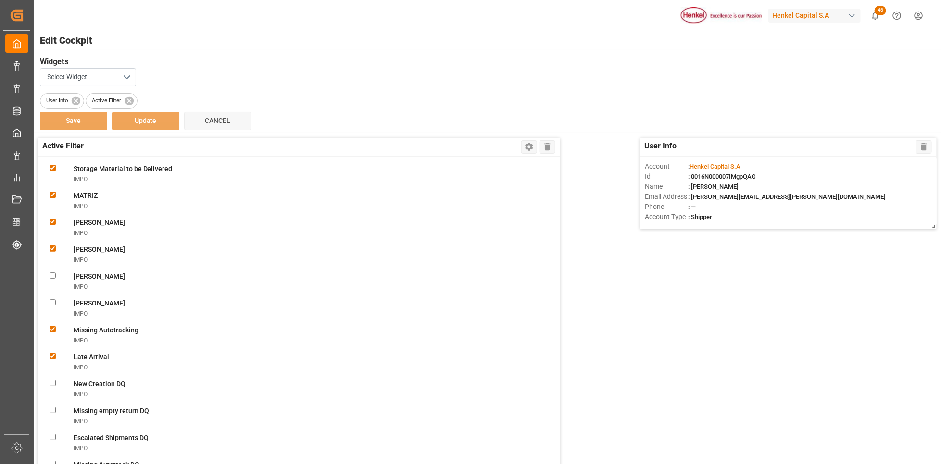
click at [621, 329] on div "User Info Delete Account : Henkel Capital S.A Id : 0016N000007IMgpQAG Name : Ka…" at bounding box center [487, 327] width 908 height 389
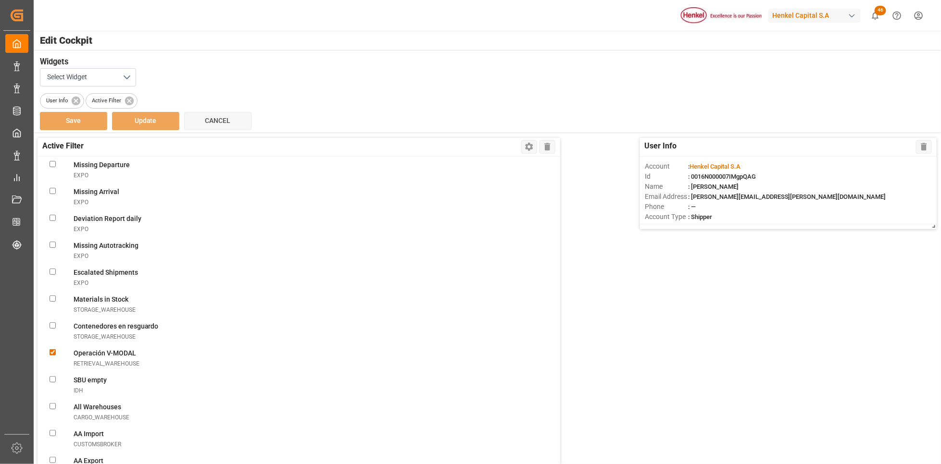
scroll to position [168, 0]
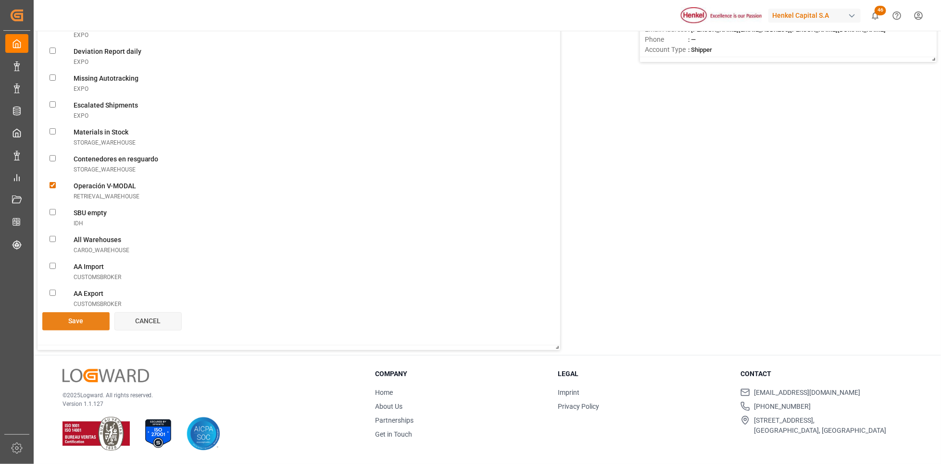
click at [79, 326] on button "Save" at bounding box center [75, 322] width 67 height 18
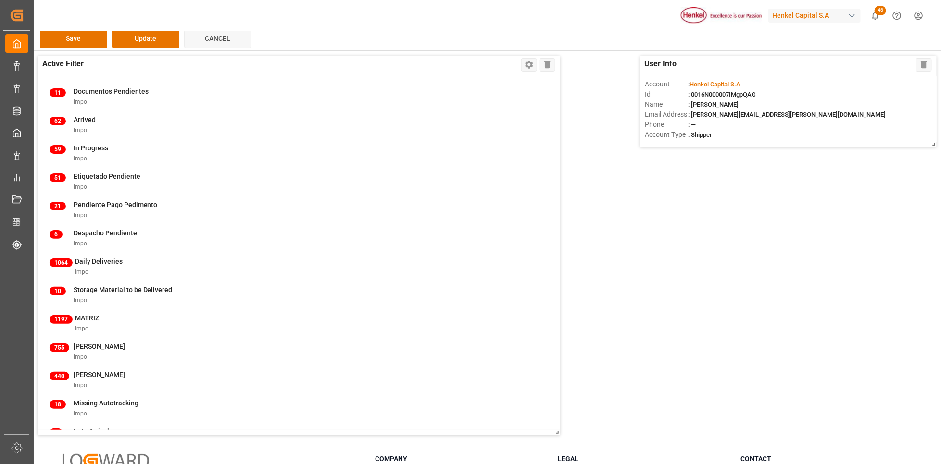
scroll to position [0, 0]
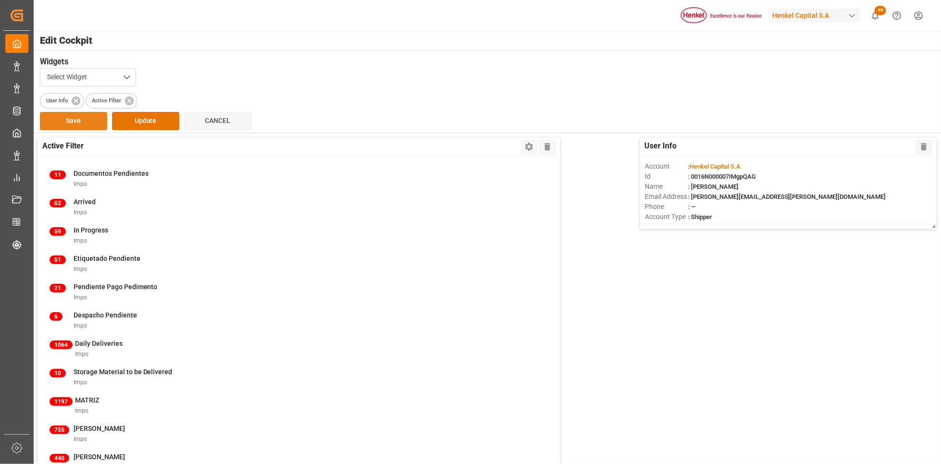
click at [63, 123] on button "Save" at bounding box center [73, 121] width 67 height 18
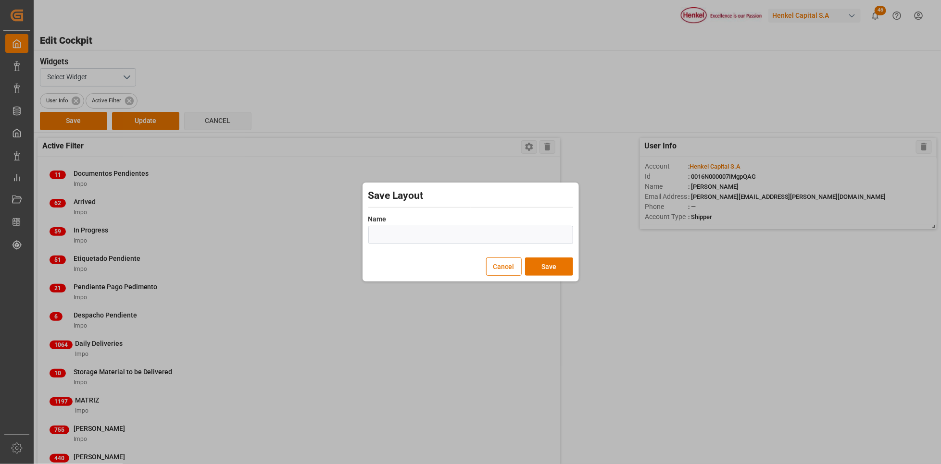
click at [620, 361] on div "Save Layout Name Field cannot be empty Cancel Save" at bounding box center [470, 232] width 941 height 464
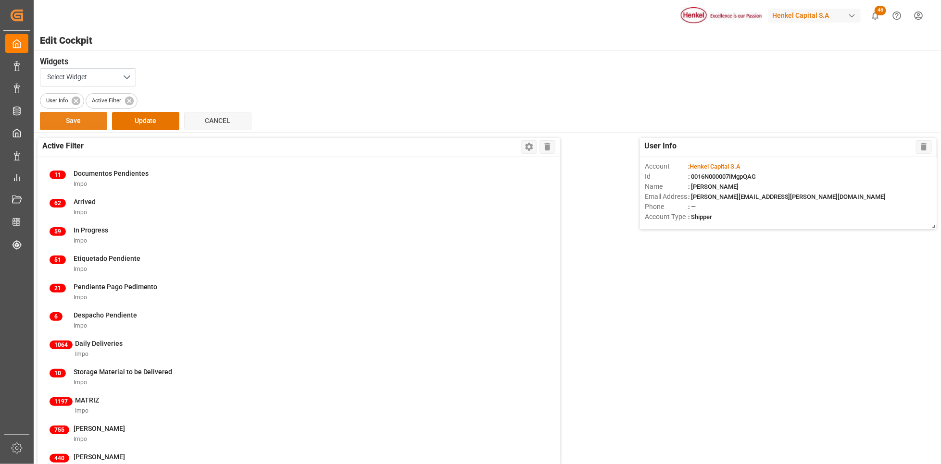
click at [65, 121] on button "Save" at bounding box center [73, 121] width 67 height 18
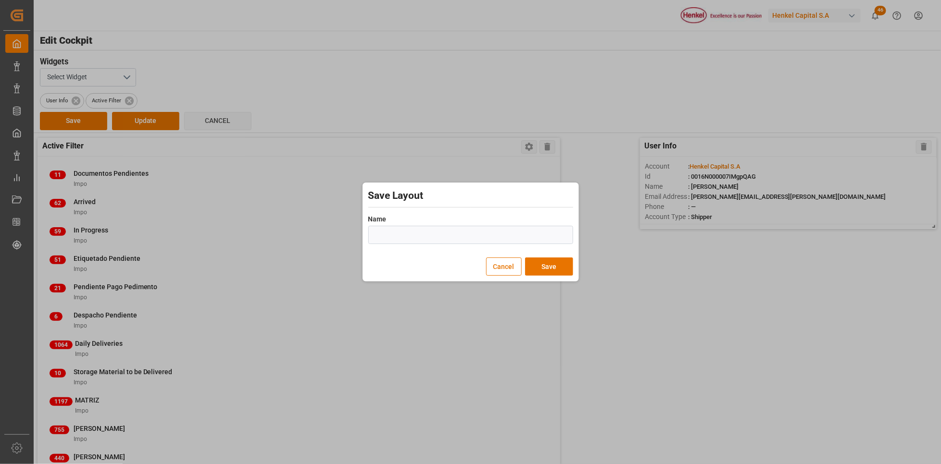
click at [417, 237] on input "text" at bounding box center [470, 235] width 205 height 18
type input "Karla 2026"
click at [563, 264] on button "Save" at bounding box center [549, 267] width 48 height 18
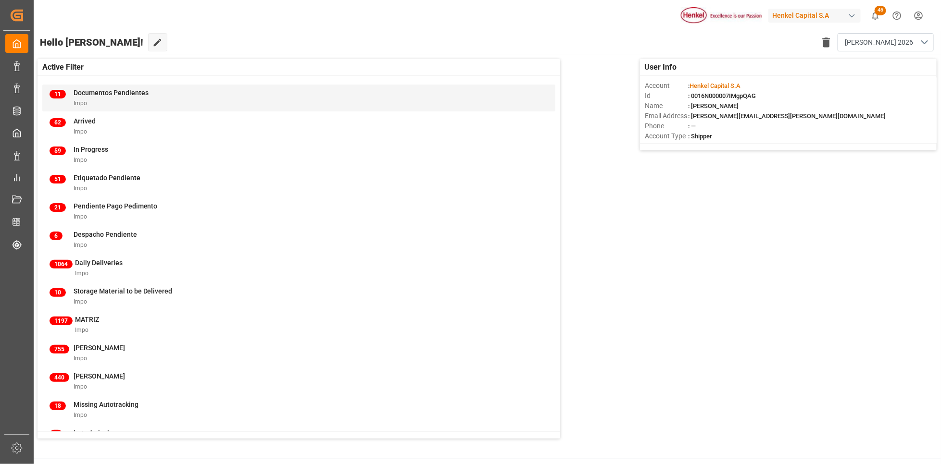
click at [92, 89] on span "Documentos Pendientes" at bounding box center [111, 93] width 75 height 8
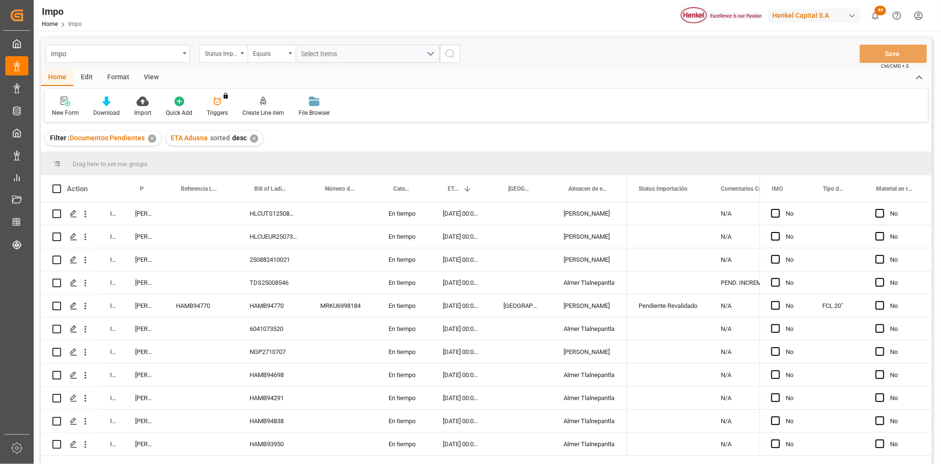
click at [79, 74] on div "Edit" at bounding box center [87, 78] width 26 height 16
click at [238, 105] on icon at bounding box center [234, 102] width 13 height 10
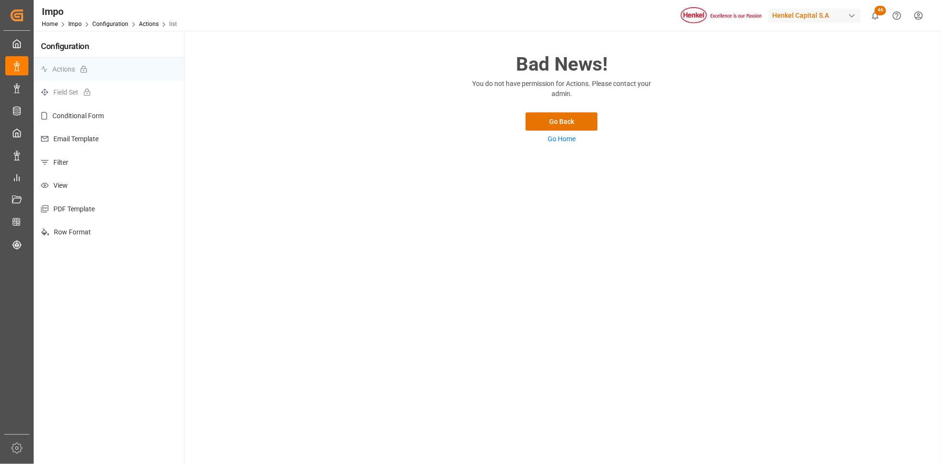
click at [81, 154] on p "Filter" at bounding box center [109, 163] width 151 height 24
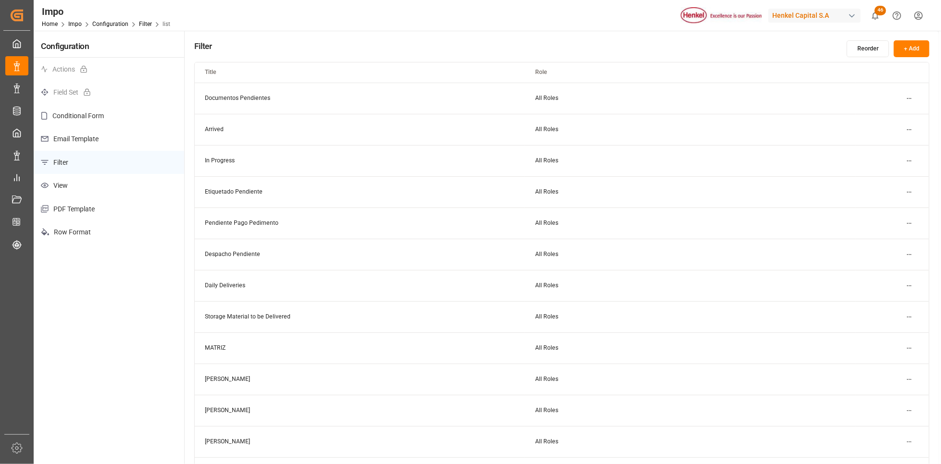
click at [904, 100] on html "Created by potrace 1.15, written by Peter Selinger 2001-2017 Created by potrace…" at bounding box center [470, 232] width 941 height 464
click at [884, 114] on div "Edit" at bounding box center [892, 117] width 50 height 13
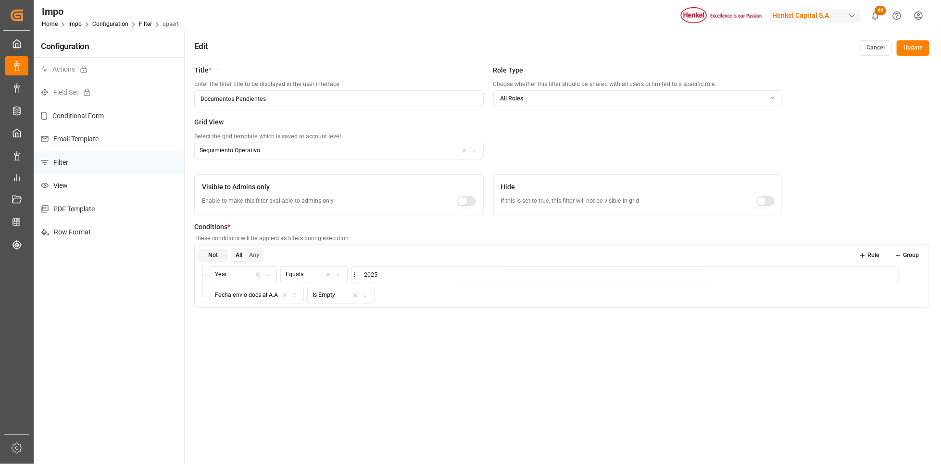
click at [872, 46] on button "Cancel" at bounding box center [875, 47] width 33 height 15
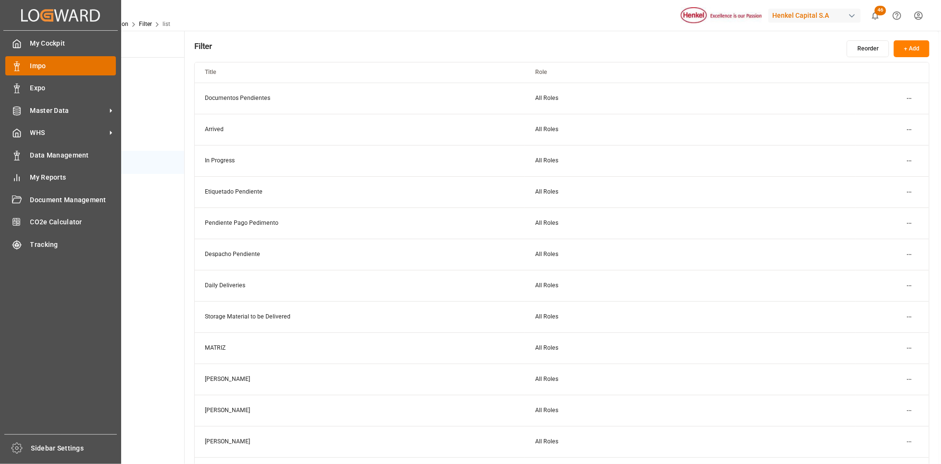
click at [36, 68] on span "Impo" at bounding box center [73, 66] width 86 height 10
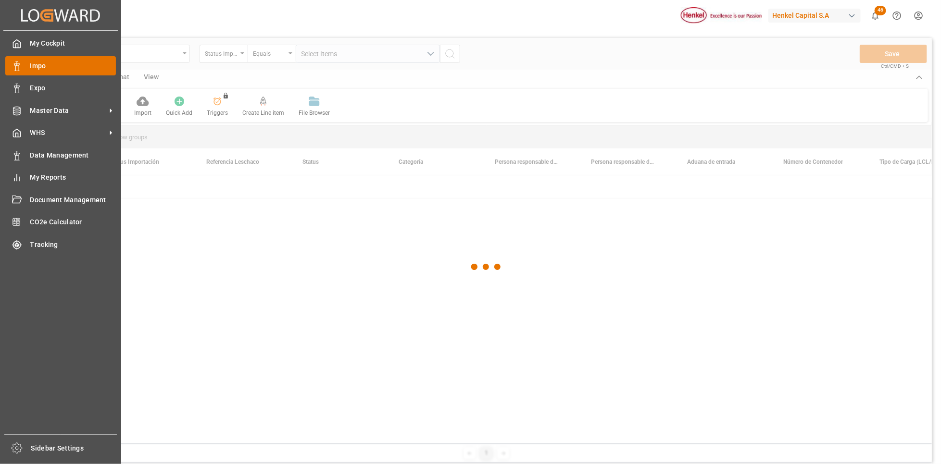
click at [22, 68] on div "Impo Impo" at bounding box center [60, 65] width 111 height 19
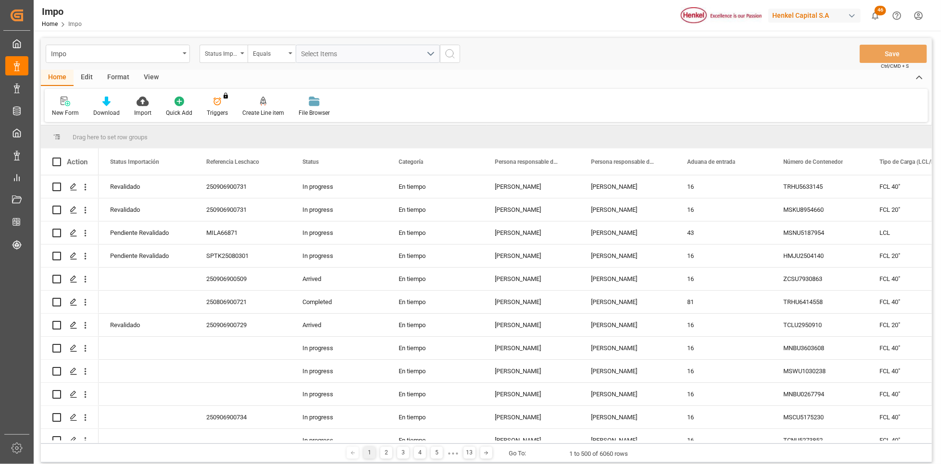
click at [155, 79] on div "View" at bounding box center [151, 78] width 29 height 16
click at [92, 110] on div "Standard Templates" at bounding box center [109, 113] width 48 height 9
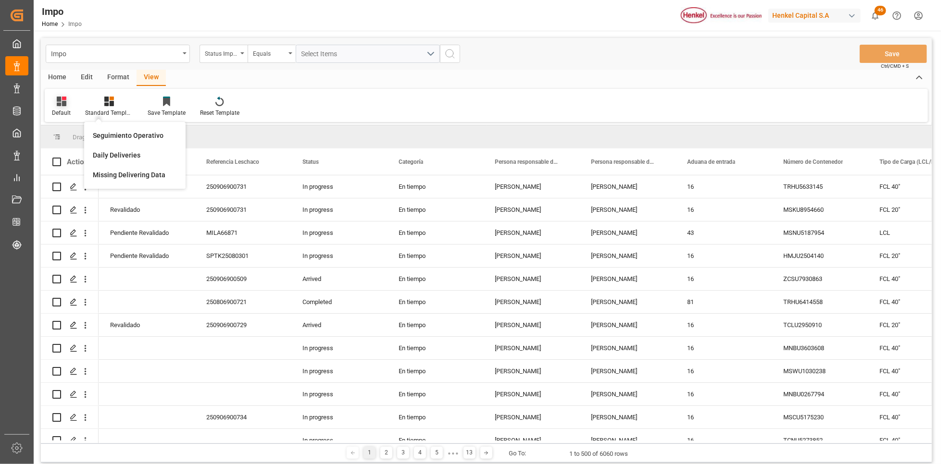
click at [58, 99] on icon at bounding box center [62, 102] width 10 height 10
click at [105, 103] on icon at bounding box center [109, 102] width 10 height 10
click at [114, 76] on div "Format" at bounding box center [118, 78] width 37 height 16
click at [65, 106] on icon at bounding box center [66, 102] width 9 height 10
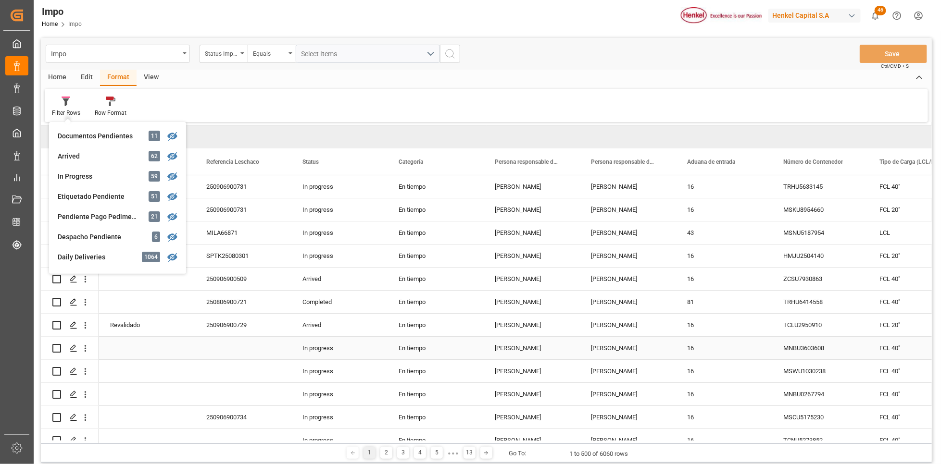
click at [424, 312] on div "En tiempo" at bounding box center [435, 302] width 96 height 23
